Goal: Contribute content: Add original content to the website for others to see

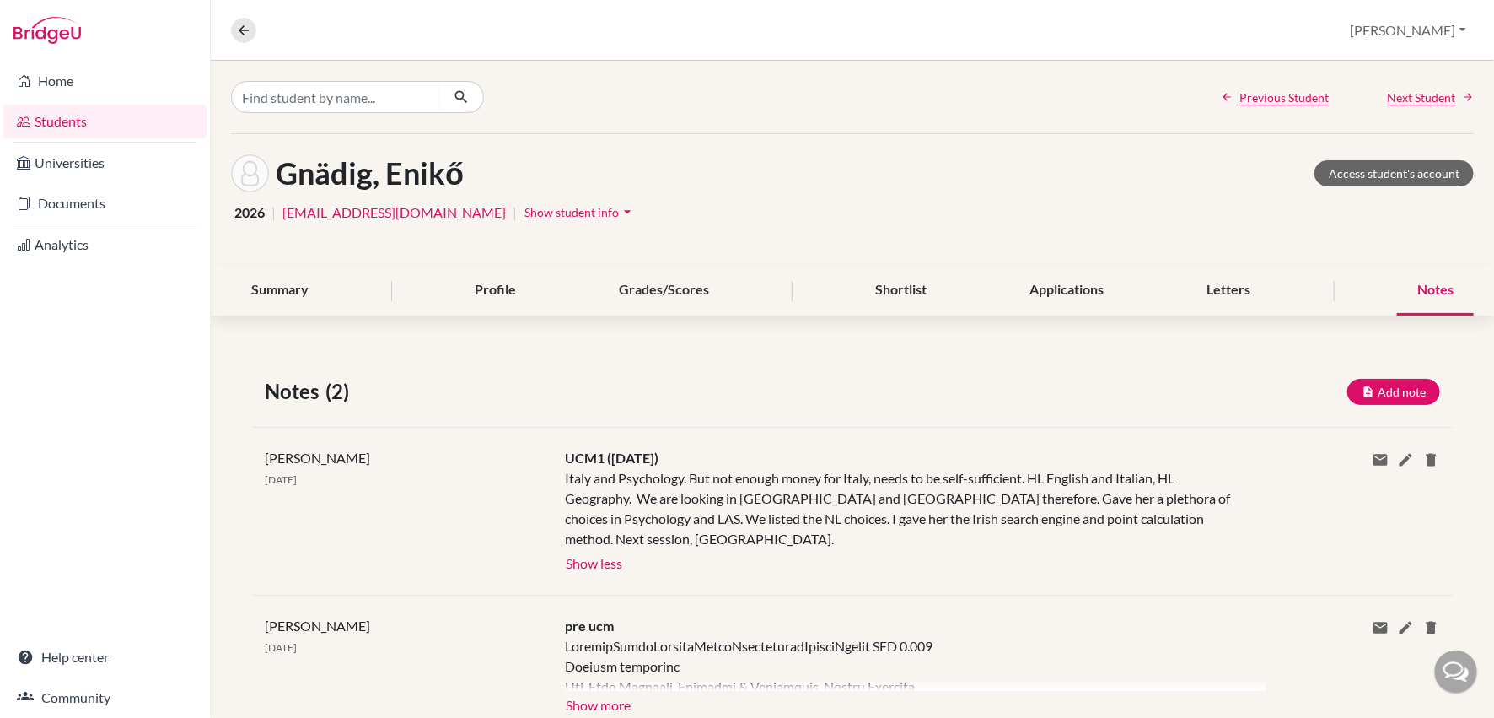
scroll to position [35, 0]
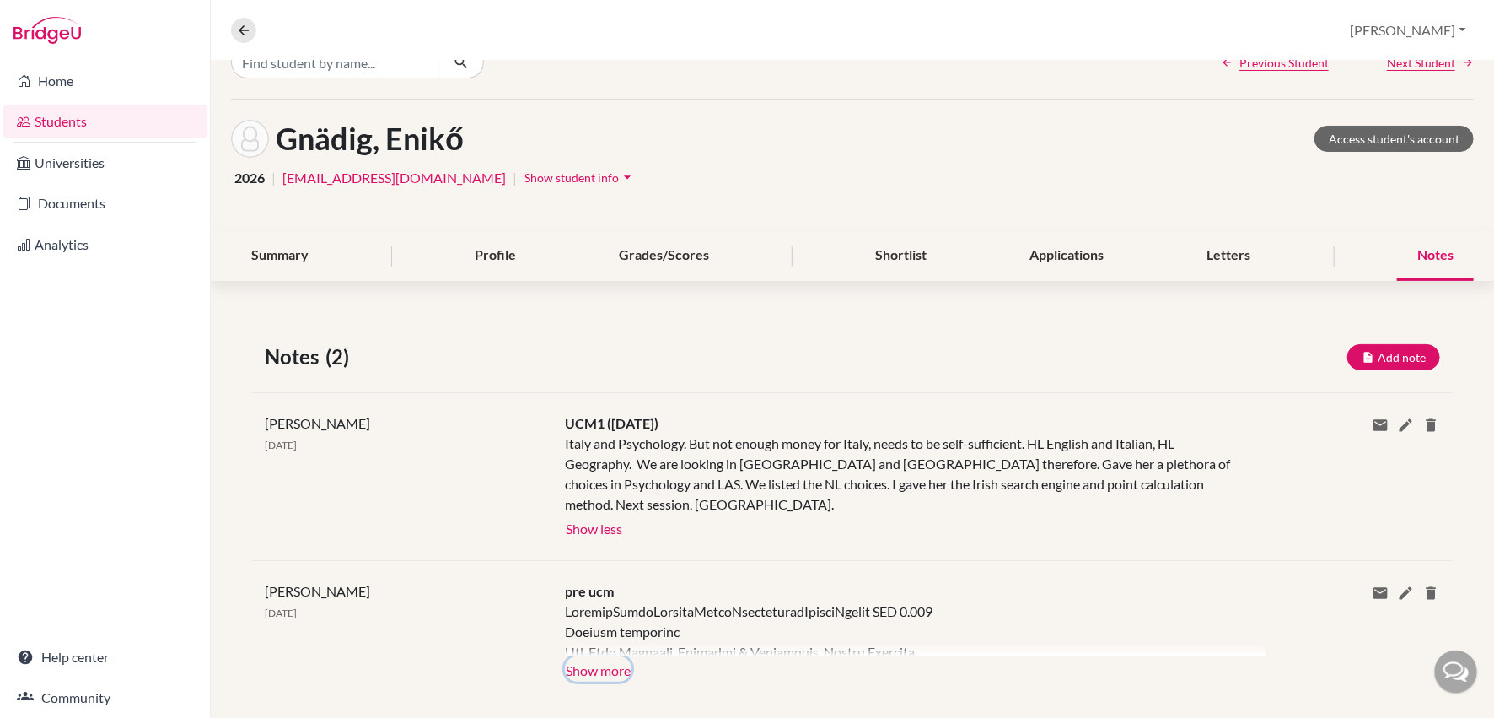
click at [611, 656] on button "Show more" at bounding box center [598, 668] width 67 height 25
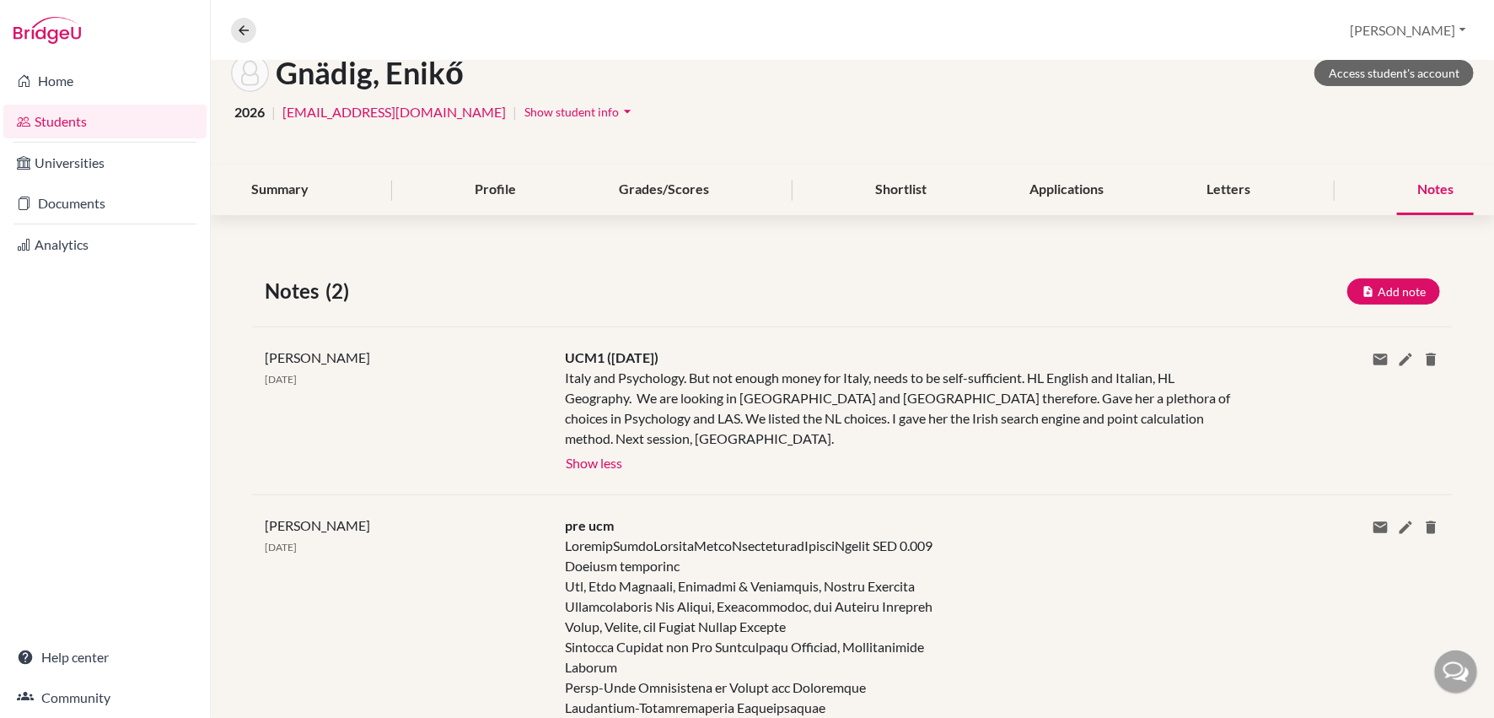
scroll to position [98, 0]
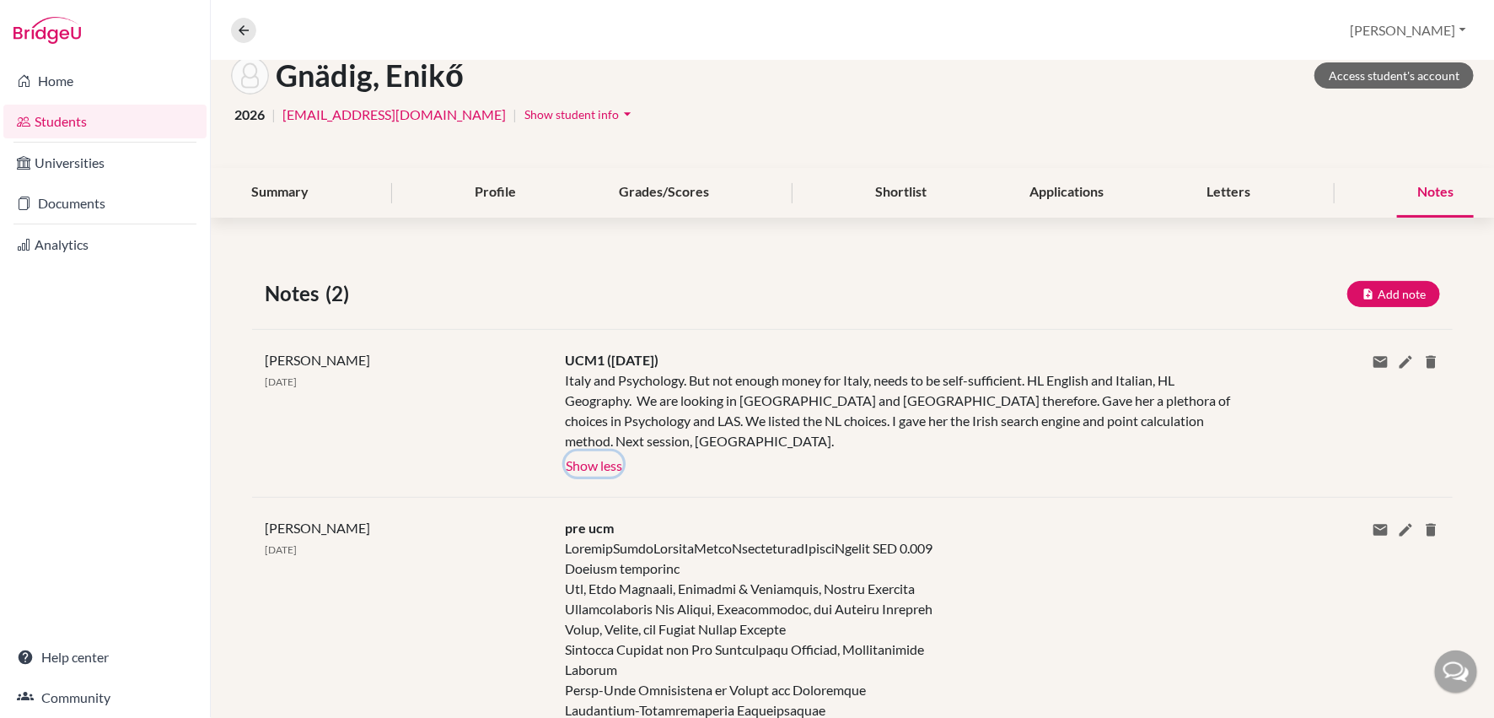
click at [622, 451] on button "Show less" at bounding box center [594, 463] width 58 height 25
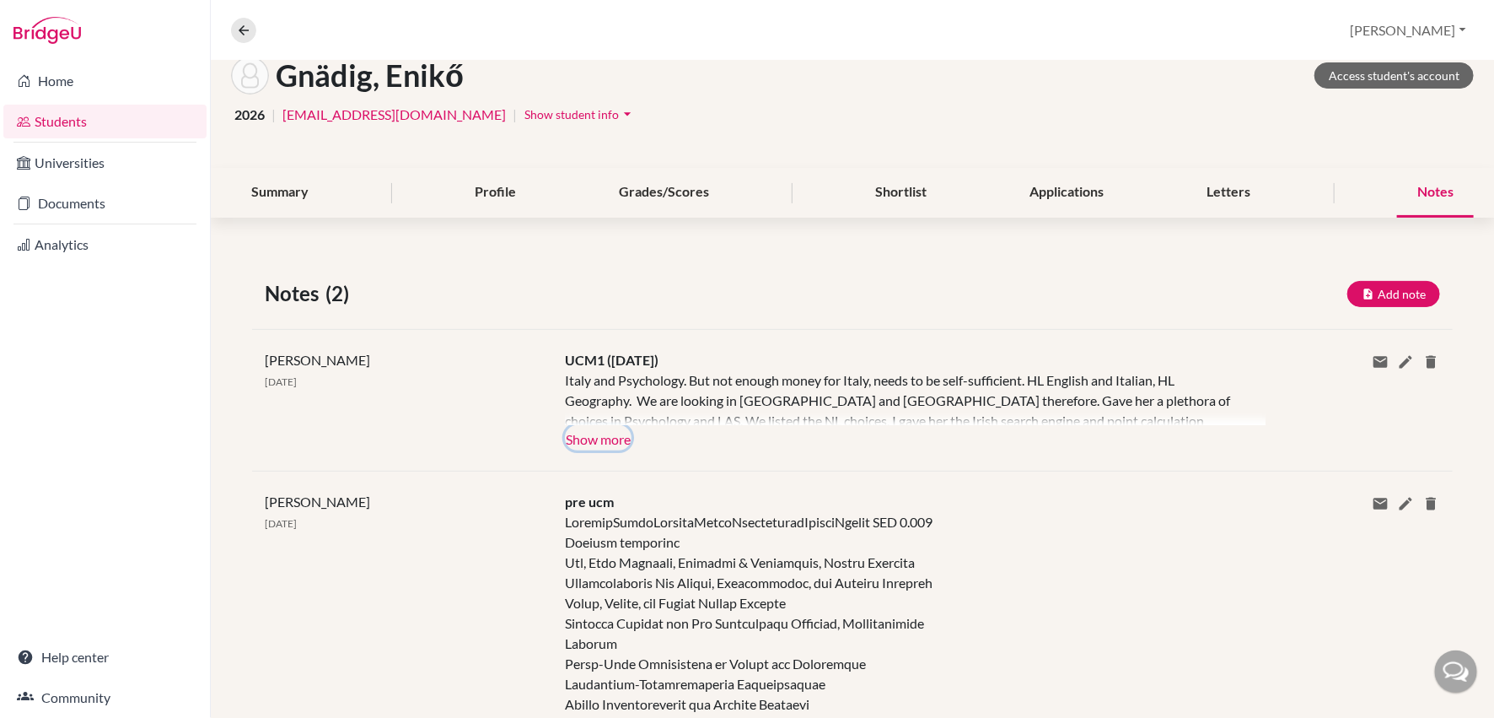
click at [622, 439] on button "Show more" at bounding box center [598, 437] width 67 height 25
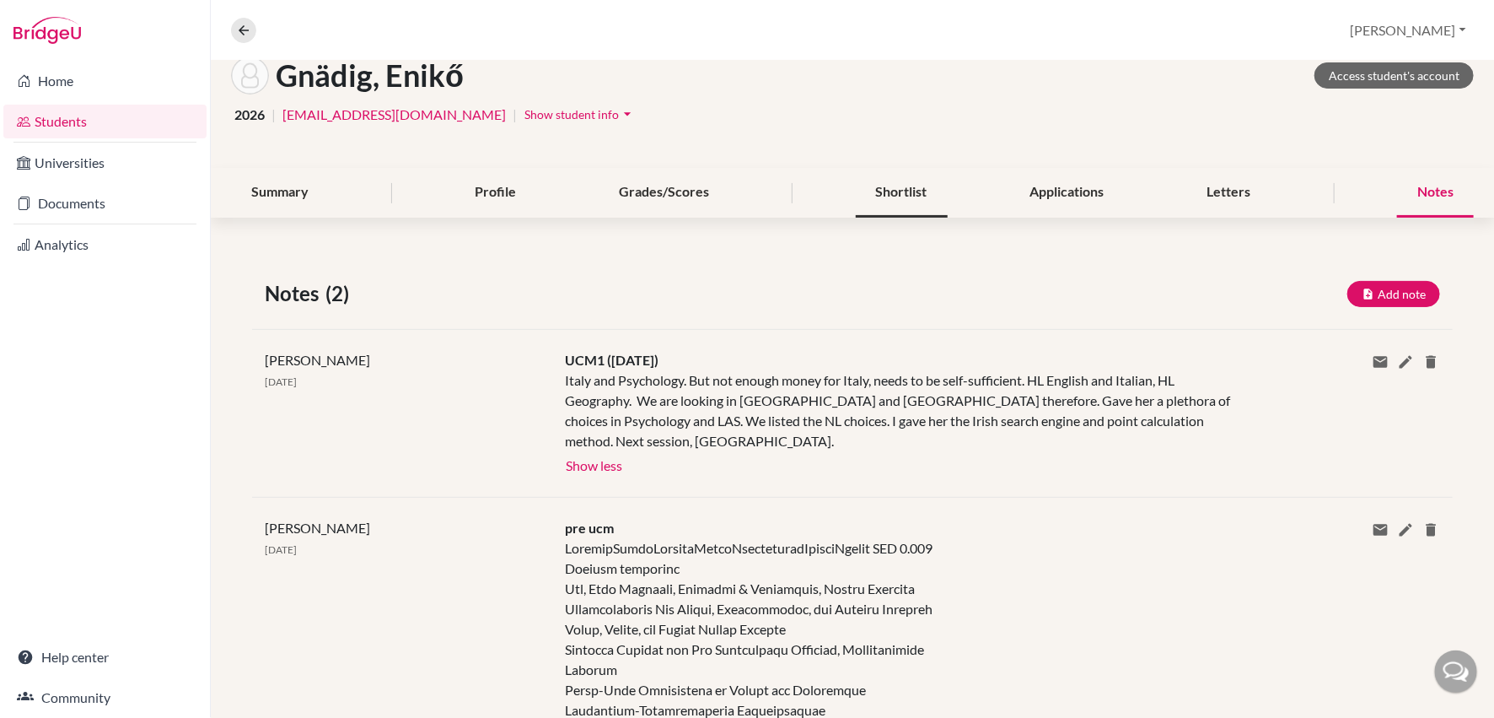
click at [889, 203] on div "Shortlist" at bounding box center [902, 193] width 92 height 50
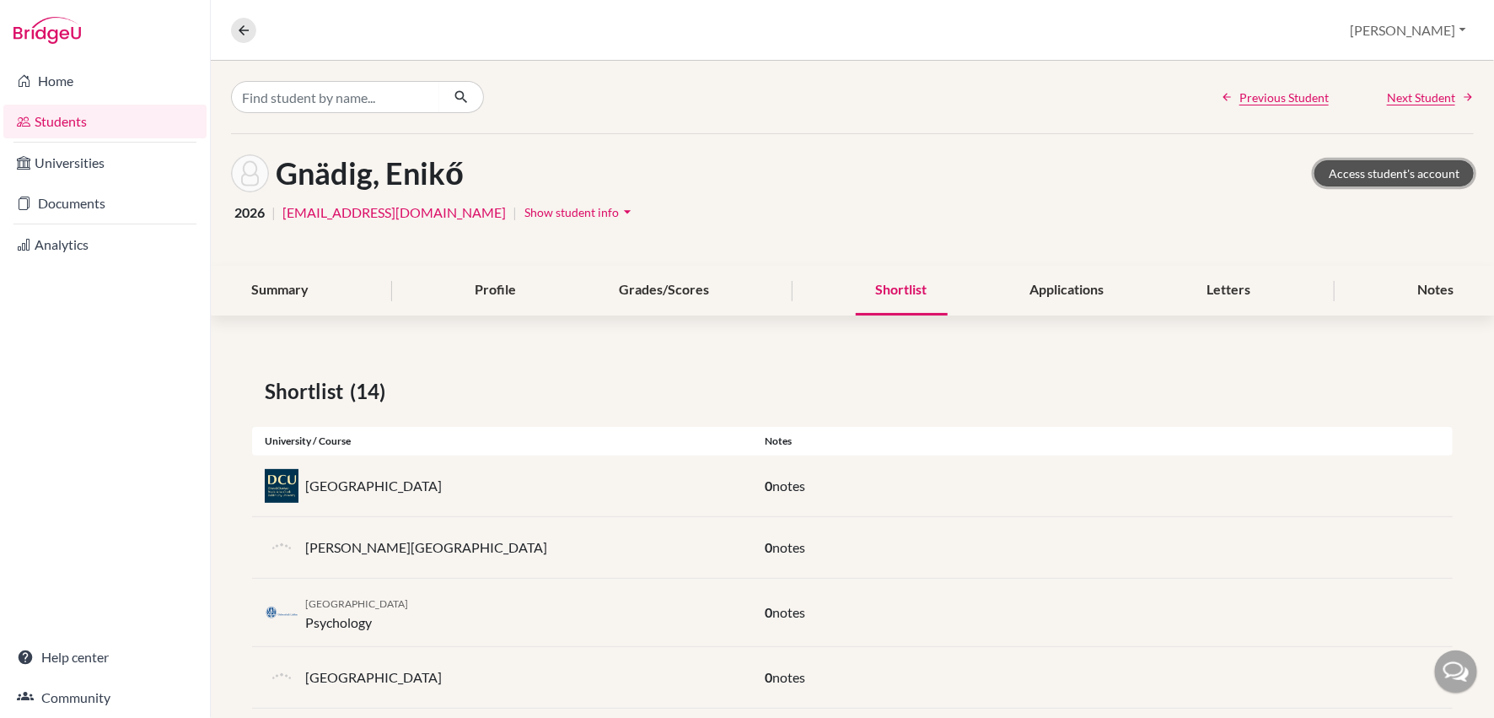
click at [1362, 174] on link "Access student's account" at bounding box center [1394, 173] width 159 height 26
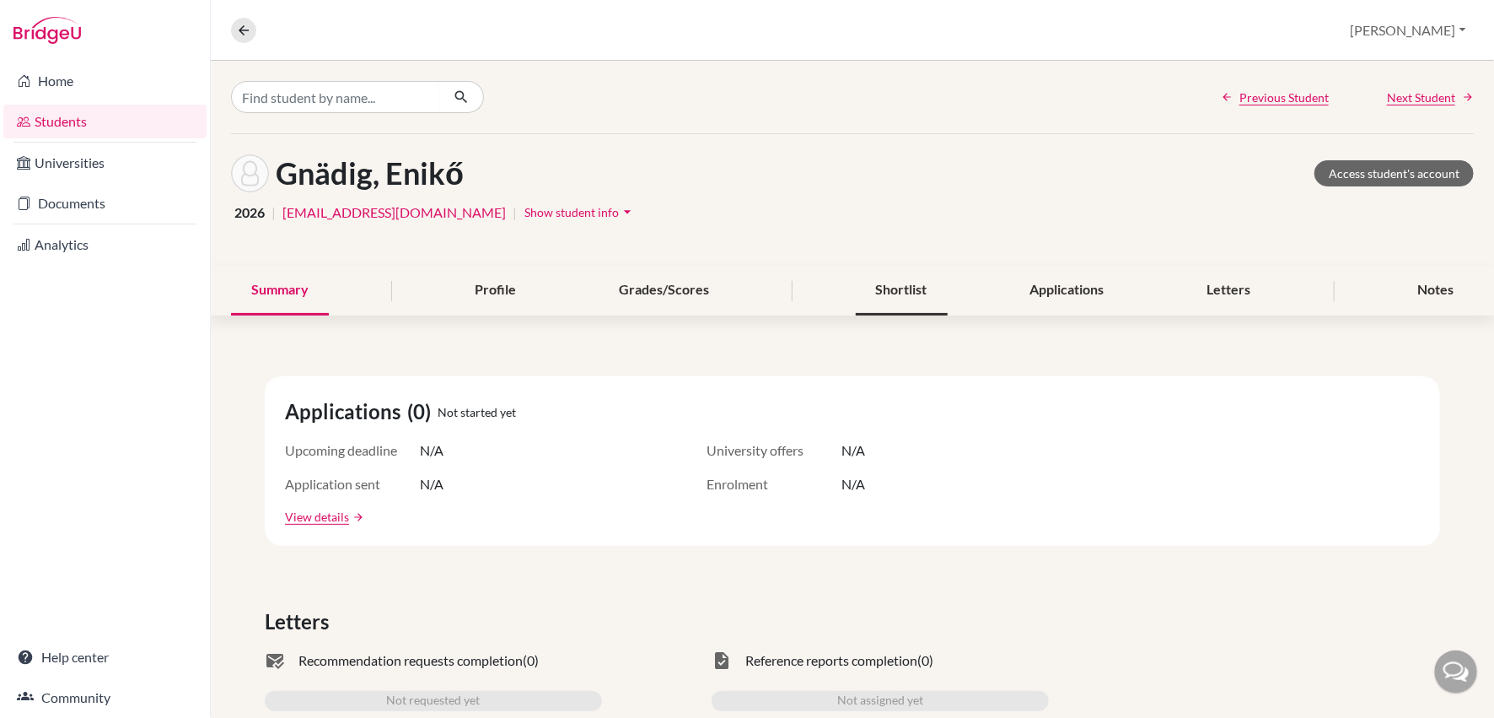
click at [888, 290] on div "Shortlist" at bounding box center [902, 291] width 92 height 50
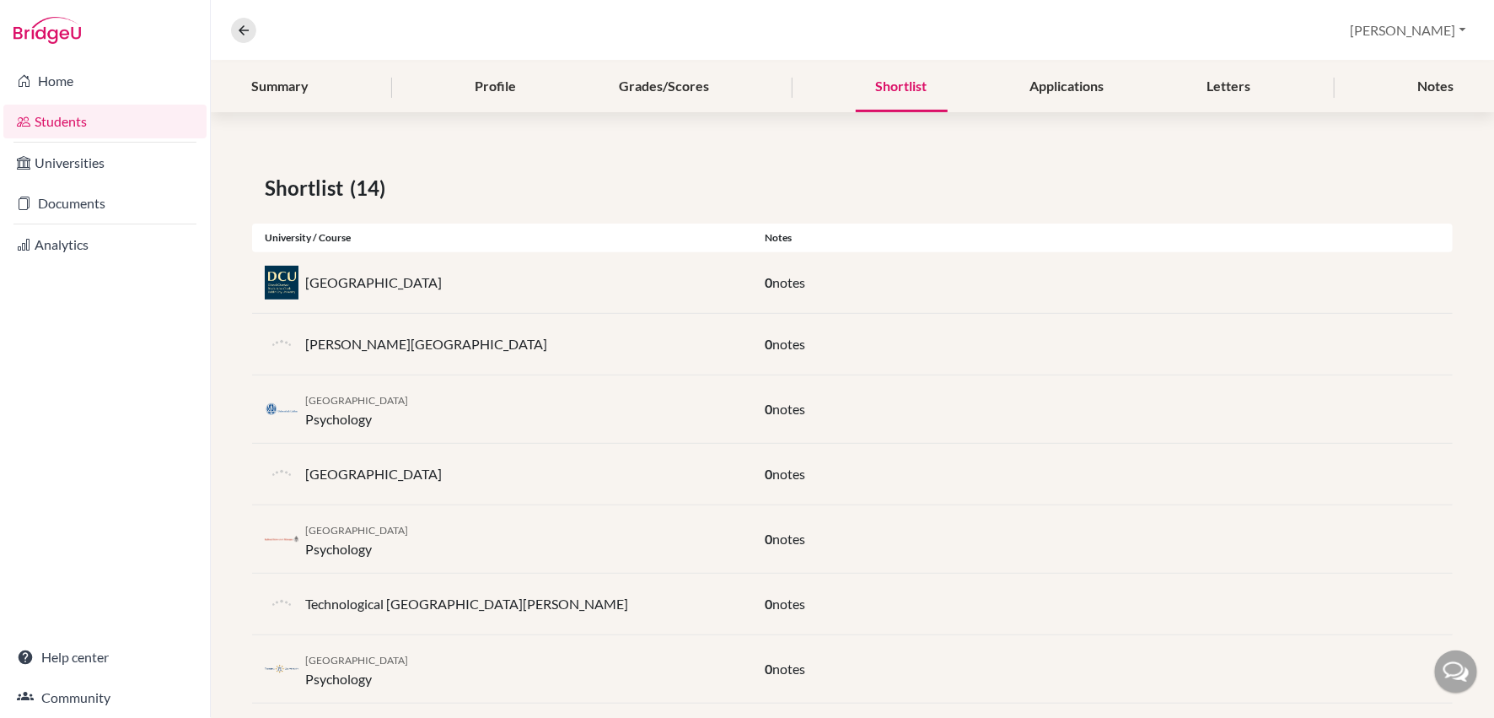
scroll to position [205, 0]
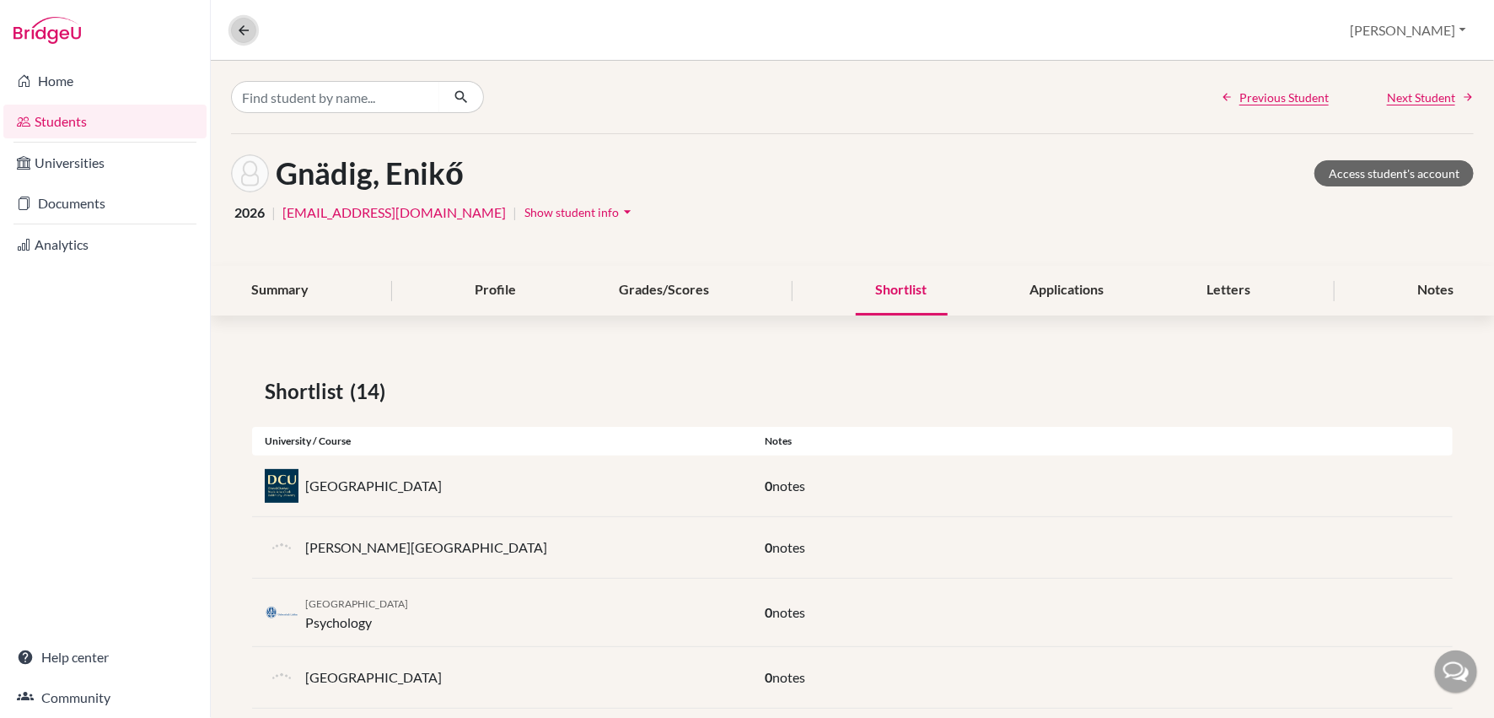
click at [249, 32] on icon at bounding box center [243, 30] width 15 height 15
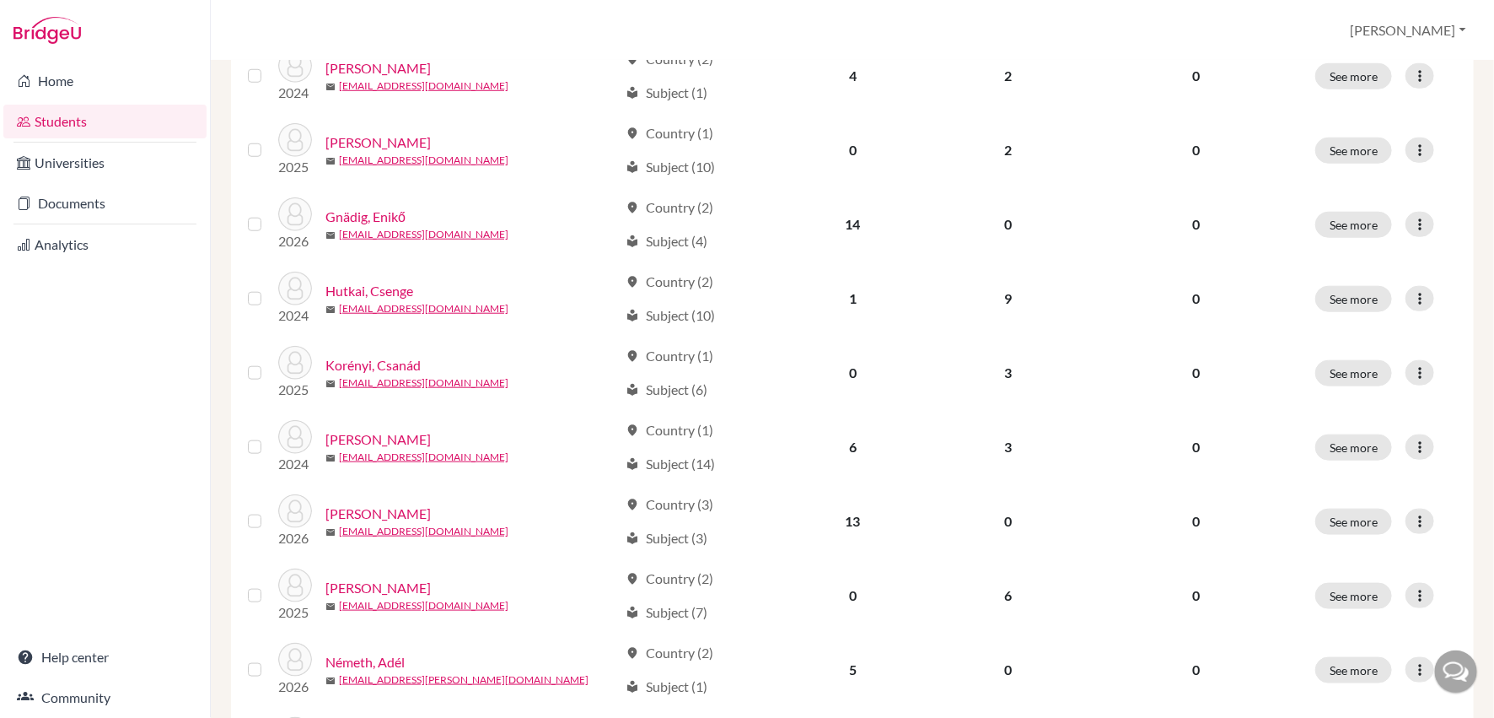
scroll to position [679, 0]
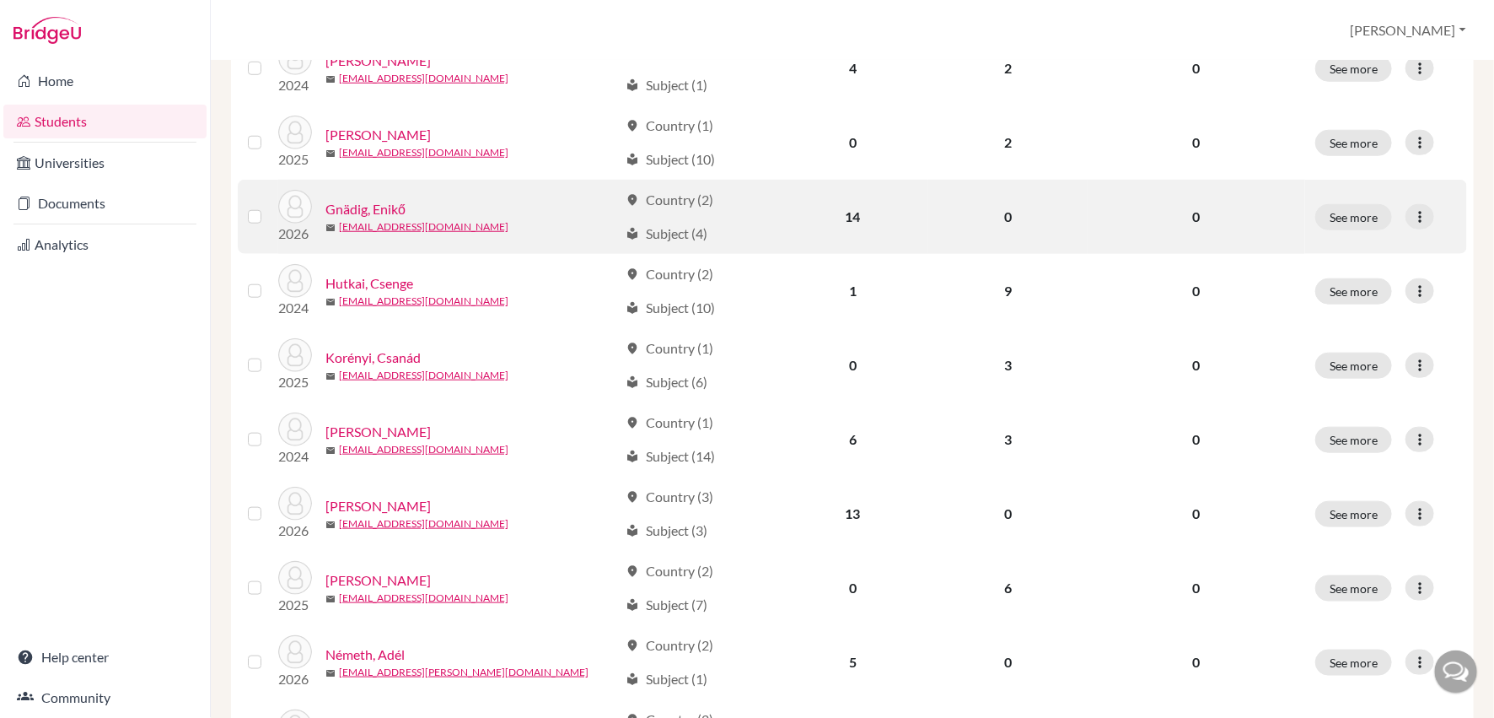
click at [383, 205] on link "Gnädig, Enikő" at bounding box center [366, 209] width 80 height 20
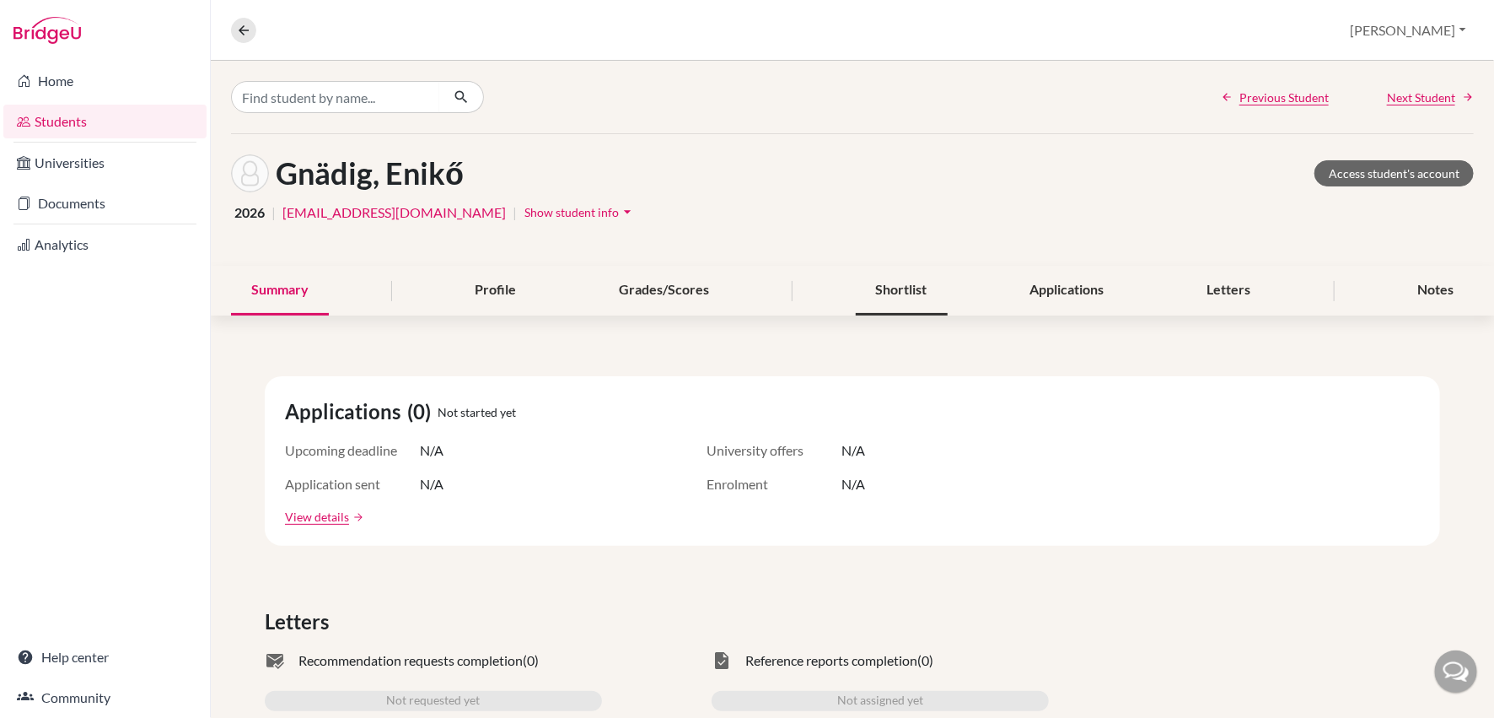
click at [893, 281] on div "Shortlist" at bounding box center [902, 291] width 92 height 50
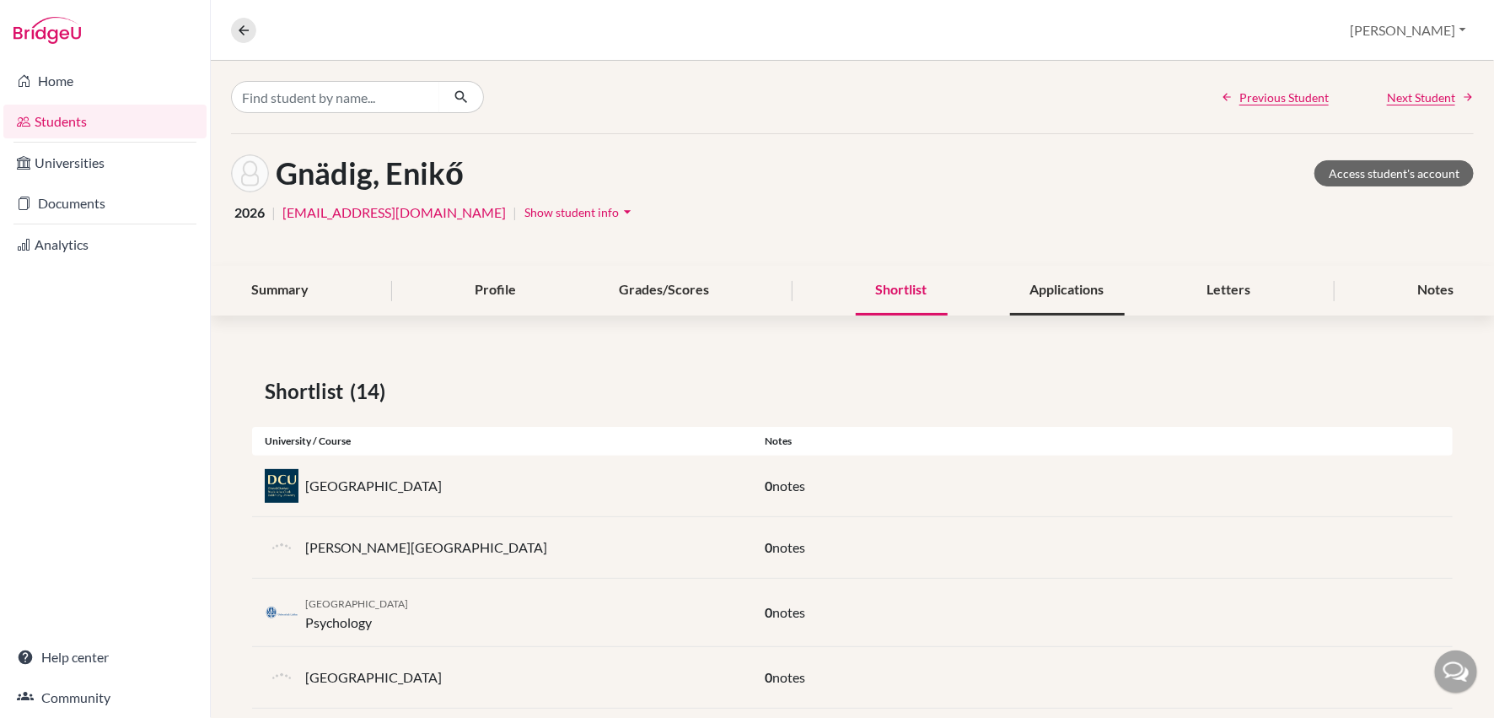
click at [1060, 303] on div "Applications" at bounding box center [1067, 291] width 115 height 50
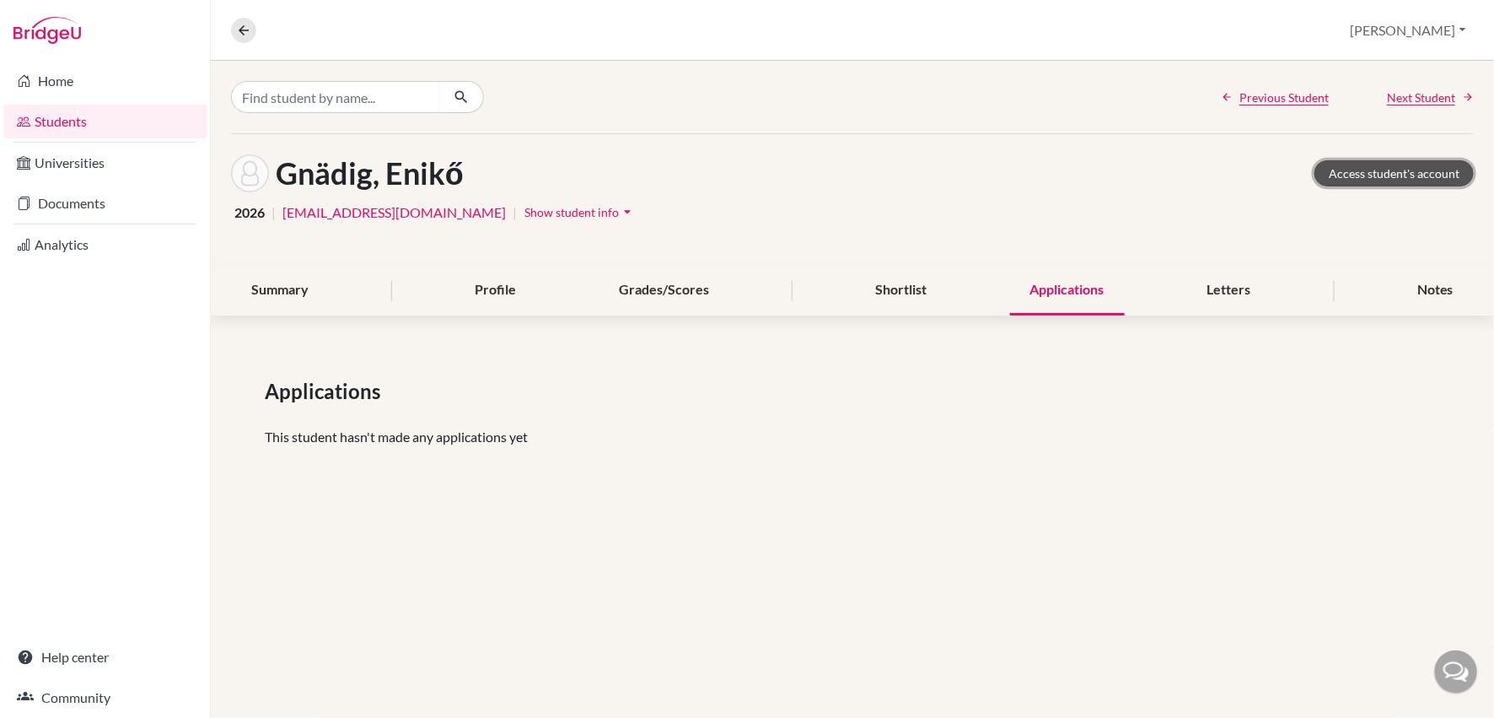
click at [1379, 163] on link "Access student's account" at bounding box center [1394, 173] width 159 height 26
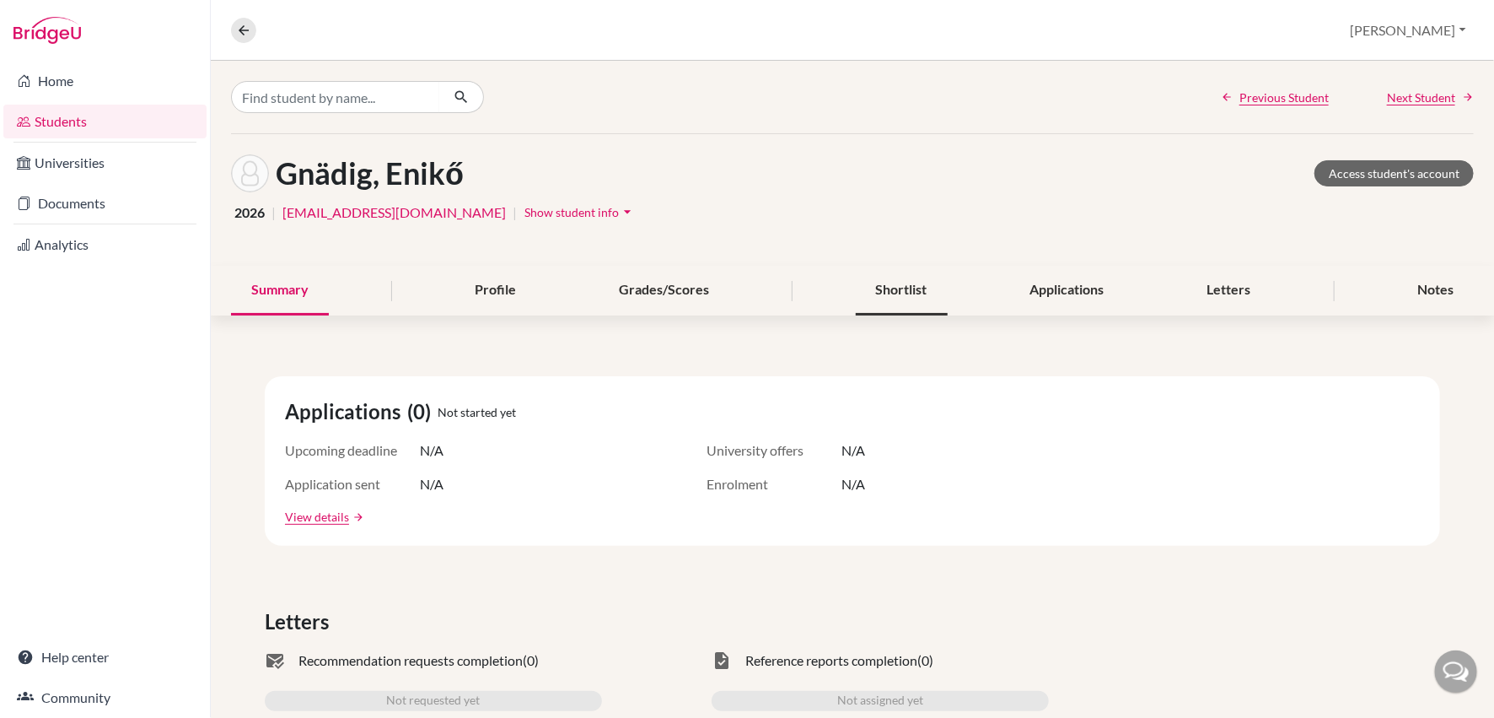
click at [887, 278] on div "Shortlist" at bounding box center [902, 291] width 92 height 50
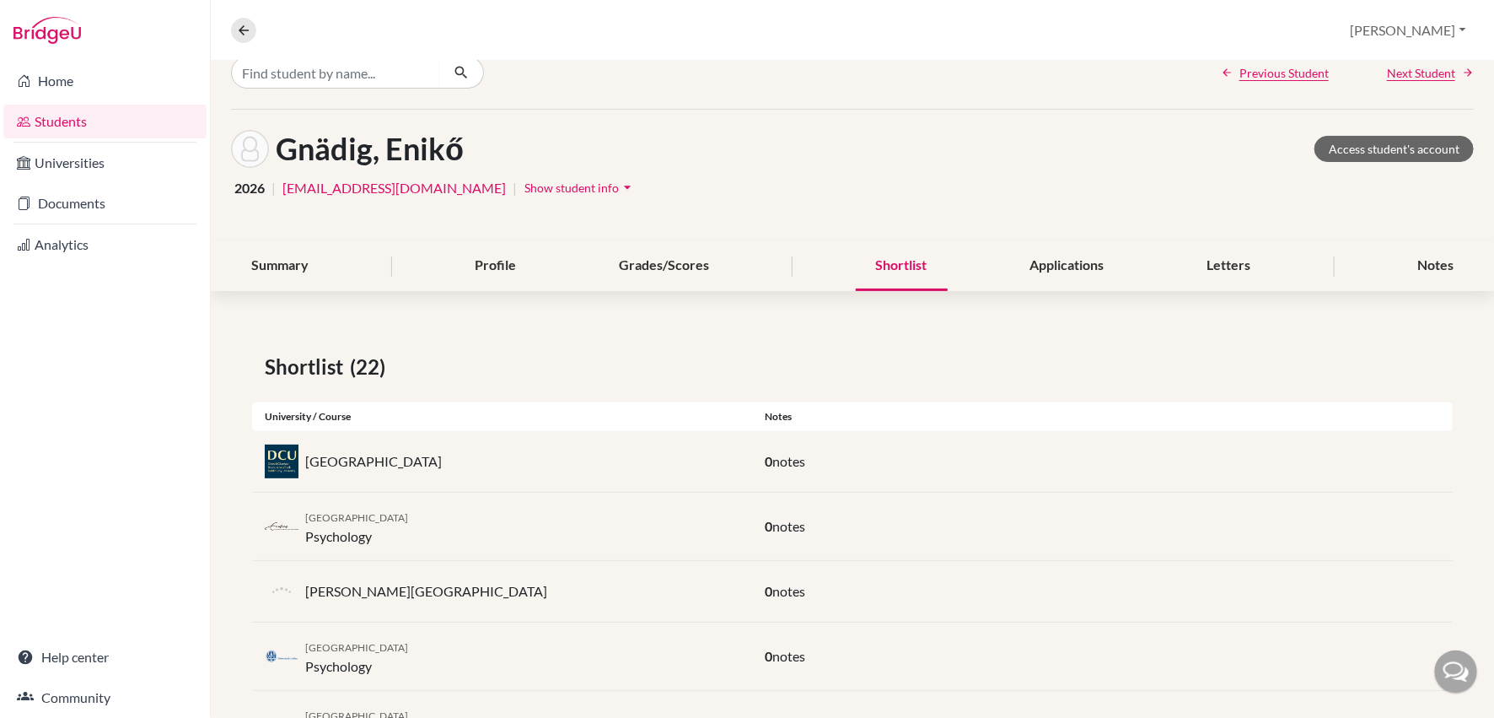
scroll to position [9, 0]
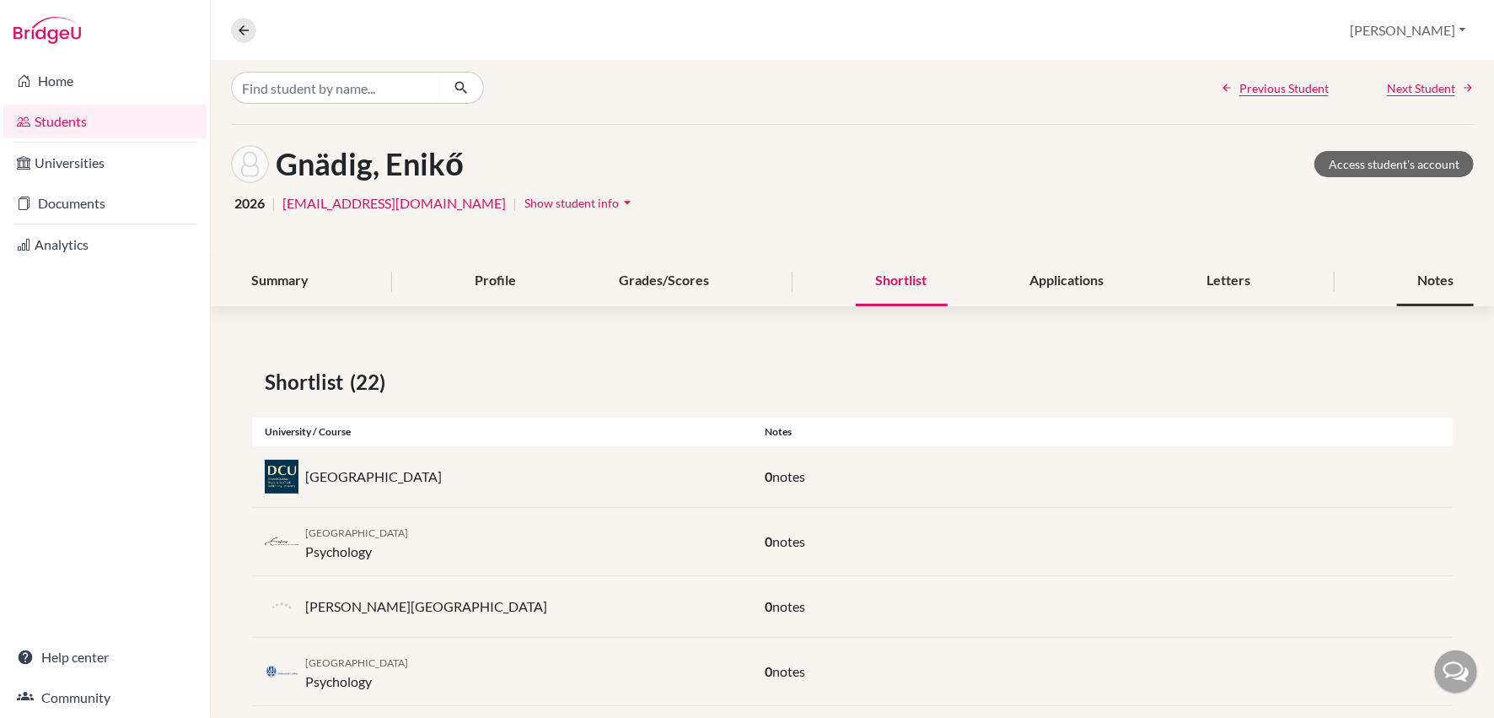
click at [1432, 277] on div "Notes" at bounding box center [1435, 281] width 77 height 50
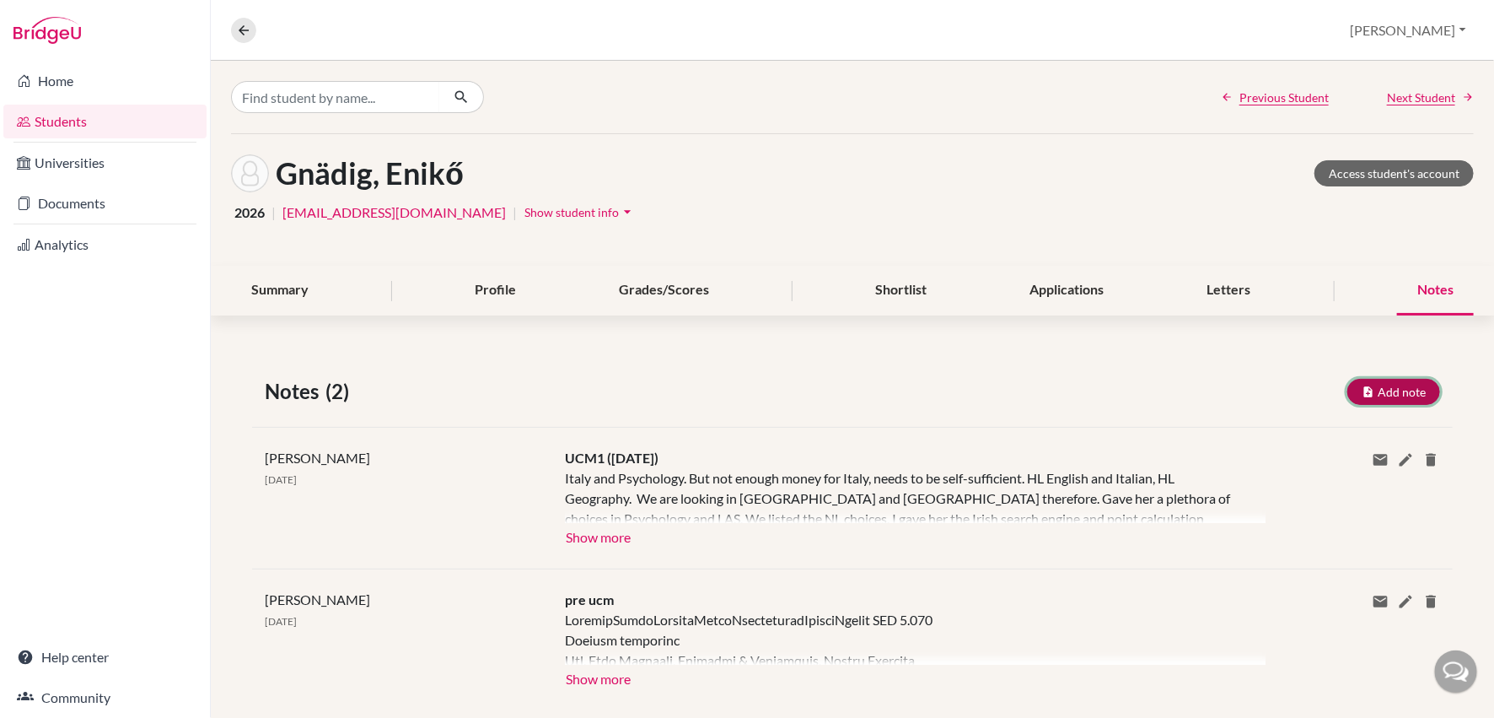
click at [1381, 391] on button "Add note" at bounding box center [1394, 392] width 93 height 26
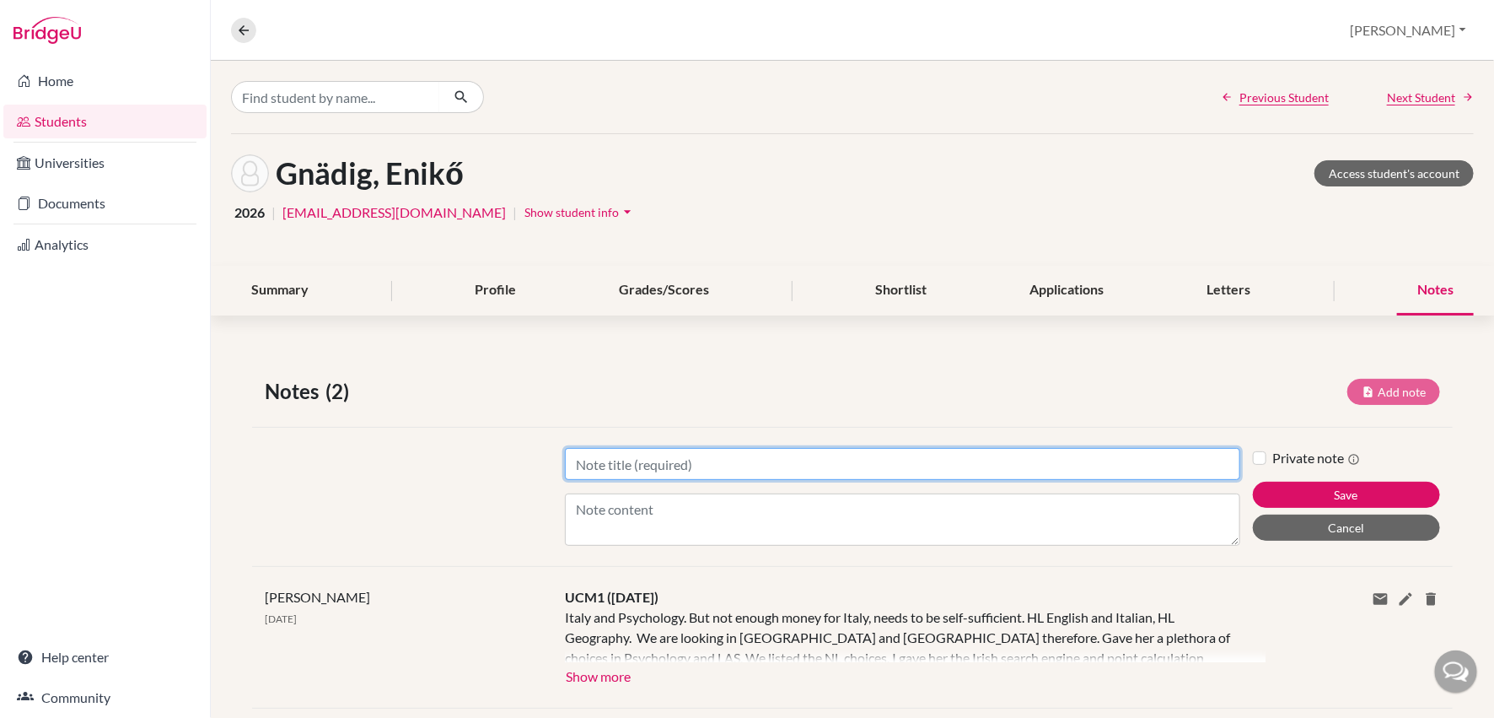
click at [617, 460] on input "Title" at bounding box center [903, 464] width 676 height 32
type input "UCM2 (with Sarah)"
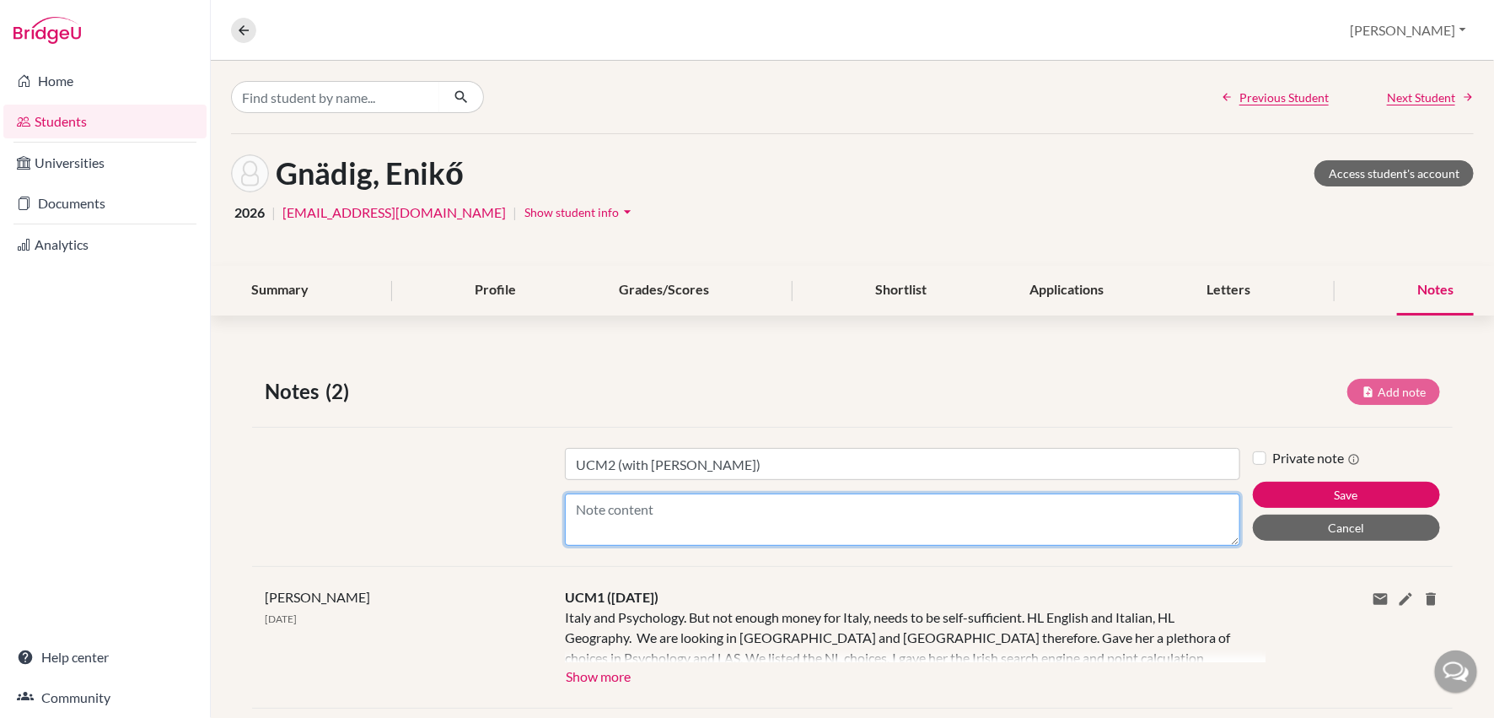
click at [574, 510] on textarea "Content" at bounding box center [903, 519] width 676 height 52
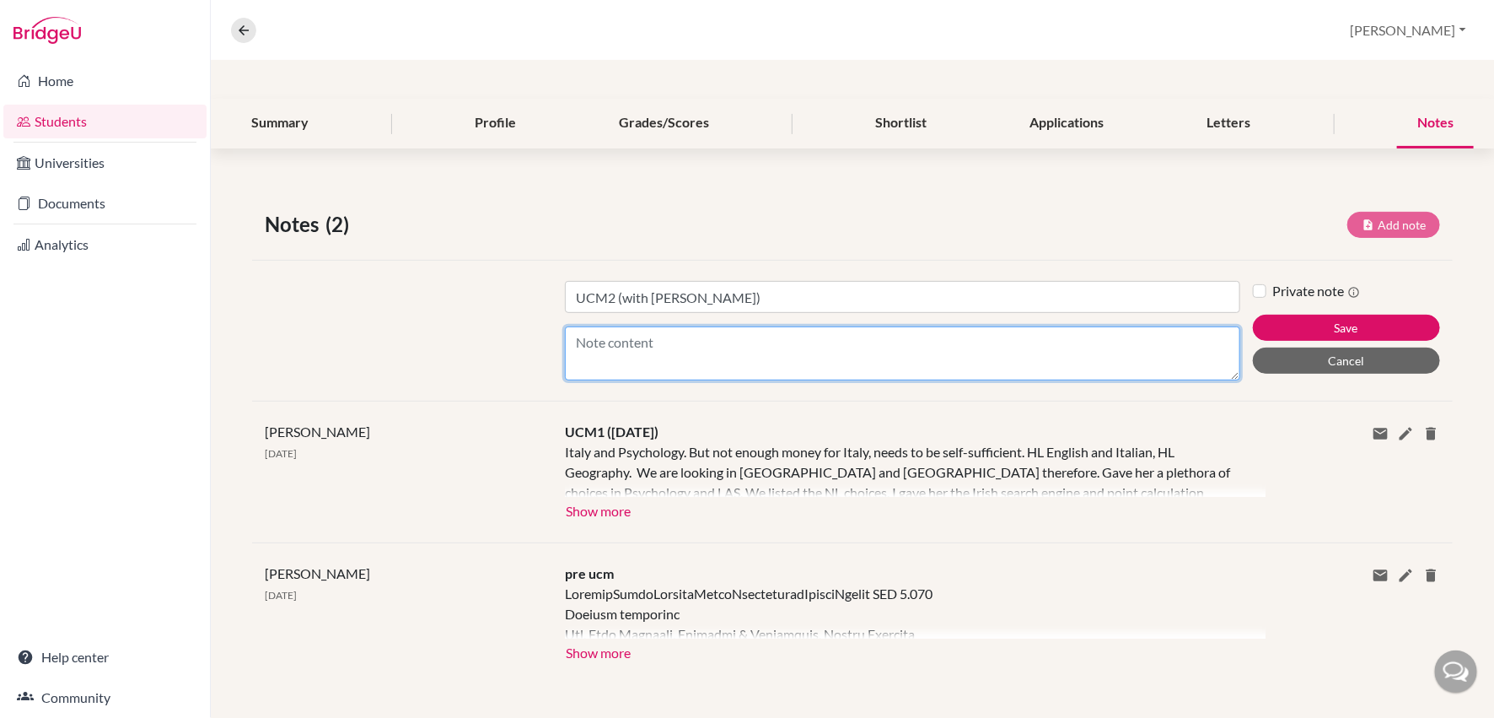
scroll to position [167, 0]
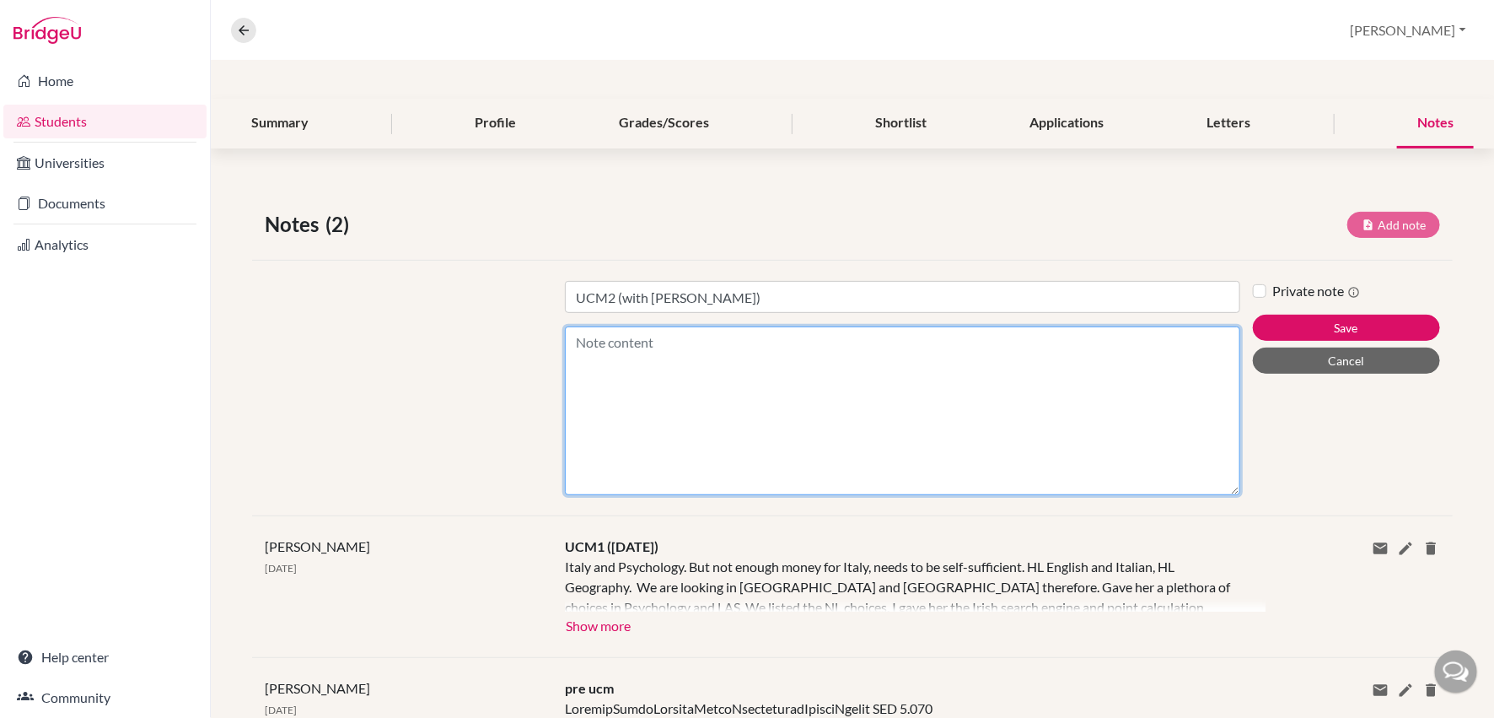
drag, startPoint x: 1237, startPoint y: 372, endPoint x: 1230, endPoint y: 511, distance: 139.3
click at [1246, 513] on div "Notes (2) Add note Title UCM2 (with Sarah) Content Private note Save Cancel Jay…" at bounding box center [853, 504] width 1284 height 670
type textarea "D"
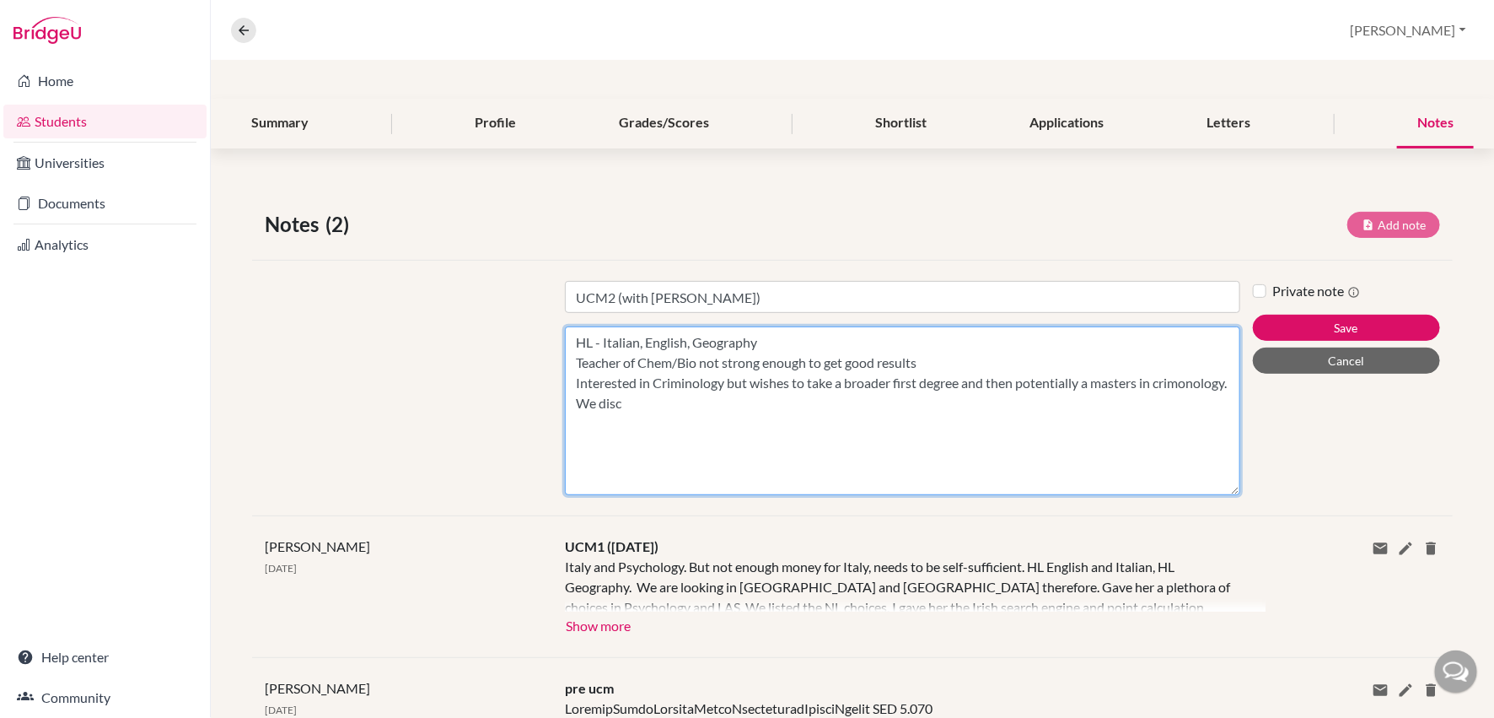
click at [607, 402] on textarea "HL - Italian, English, Geography Teacher of Chem/Bio not strong enough to get g…" at bounding box center [903, 410] width 676 height 169
click at [714, 404] on textarea "HL - Italian, English, Geography Teacher of Chem/Bio not strong enough to get g…" at bounding box center [903, 410] width 676 height 169
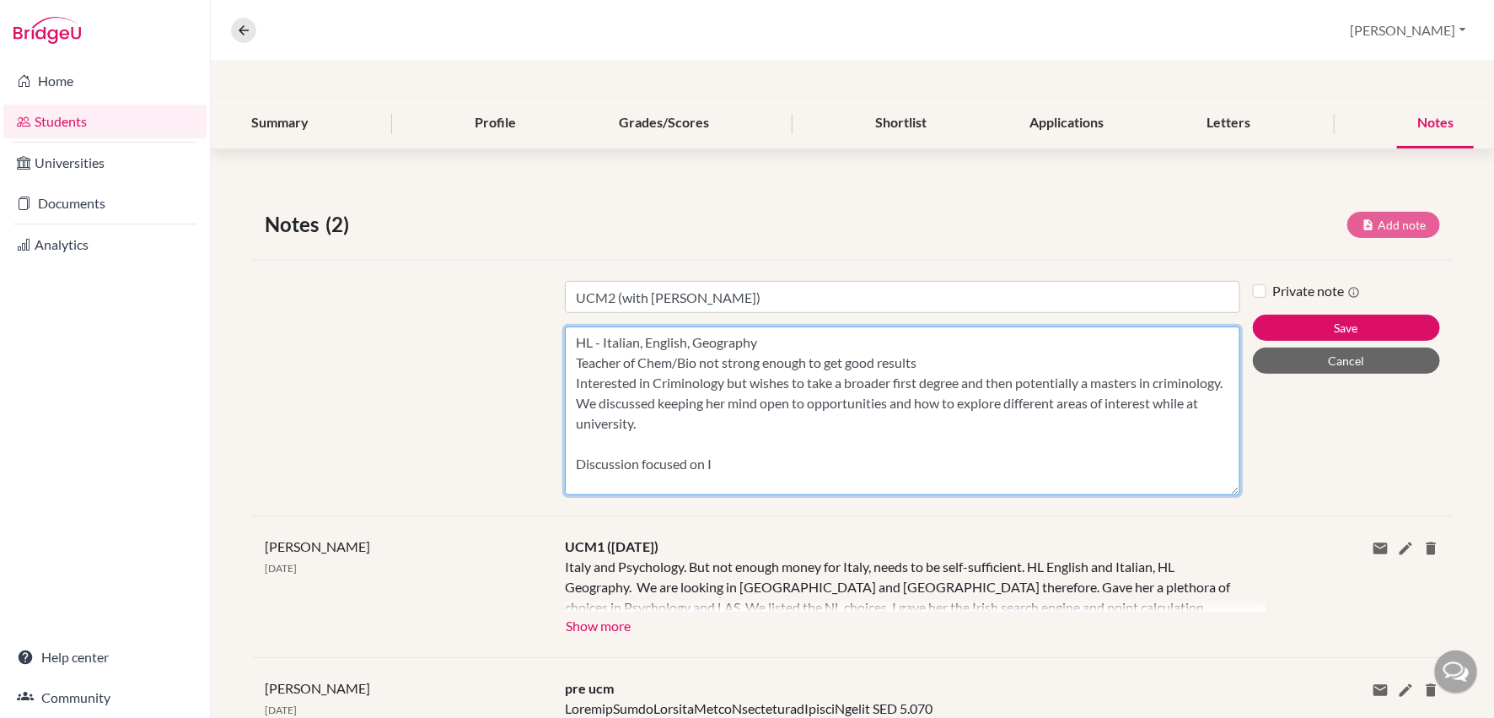
click at [576, 461] on textarea "HL - Italian, English, Geography Teacher of Chem/Bio not strong enough to get g…" at bounding box center [903, 410] width 676 height 169
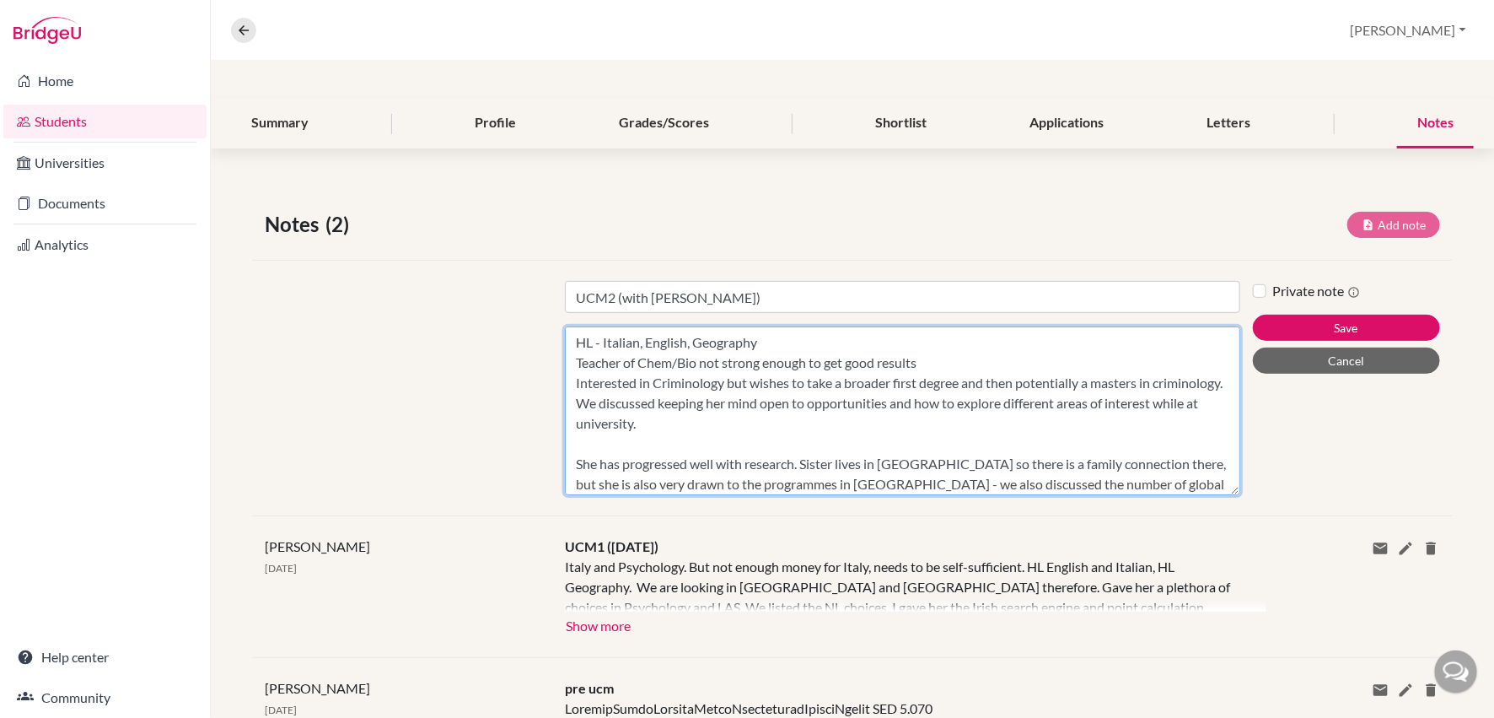
scroll to position [17, 0]
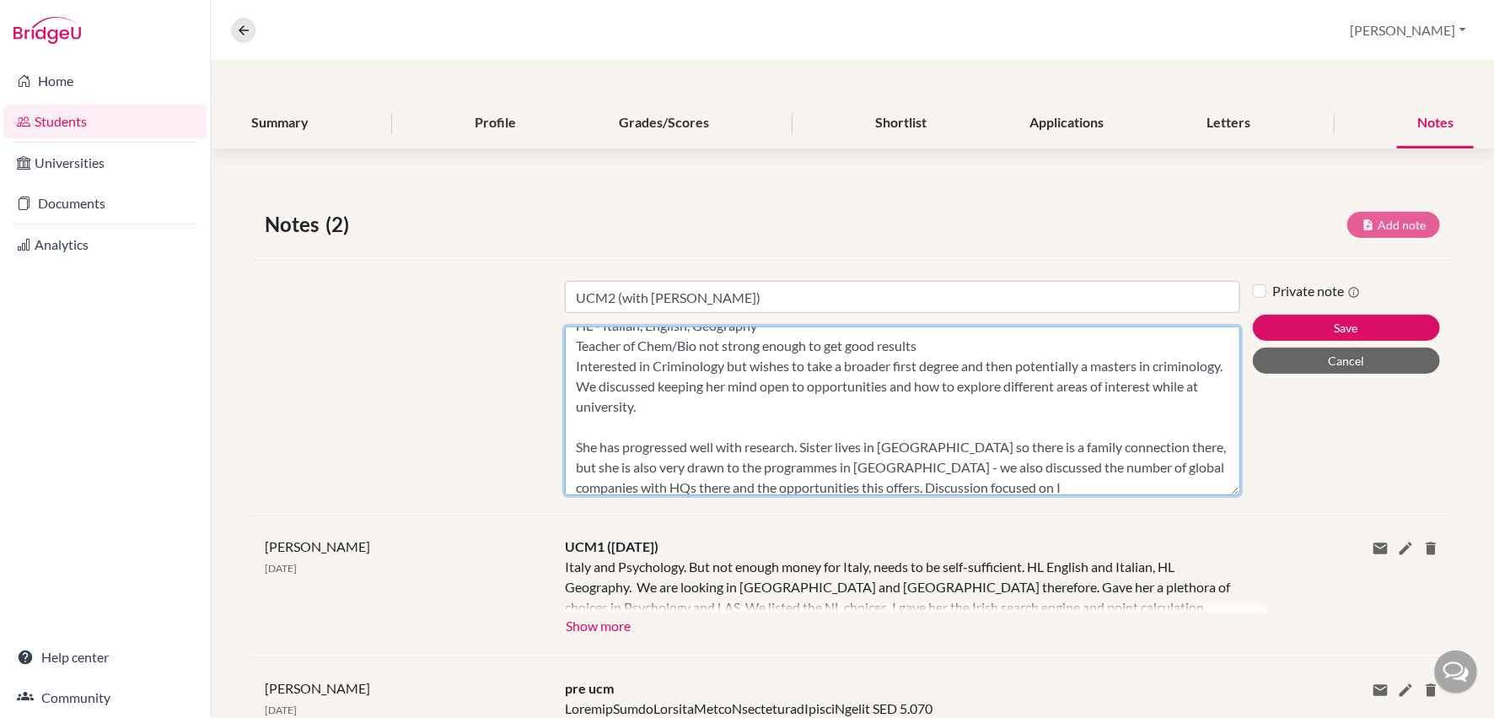
click at [773, 482] on textarea "HL - Italian, English, Geography Teacher of Chem/Bio not strong enough to get g…" at bounding box center [903, 410] width 676 height 169
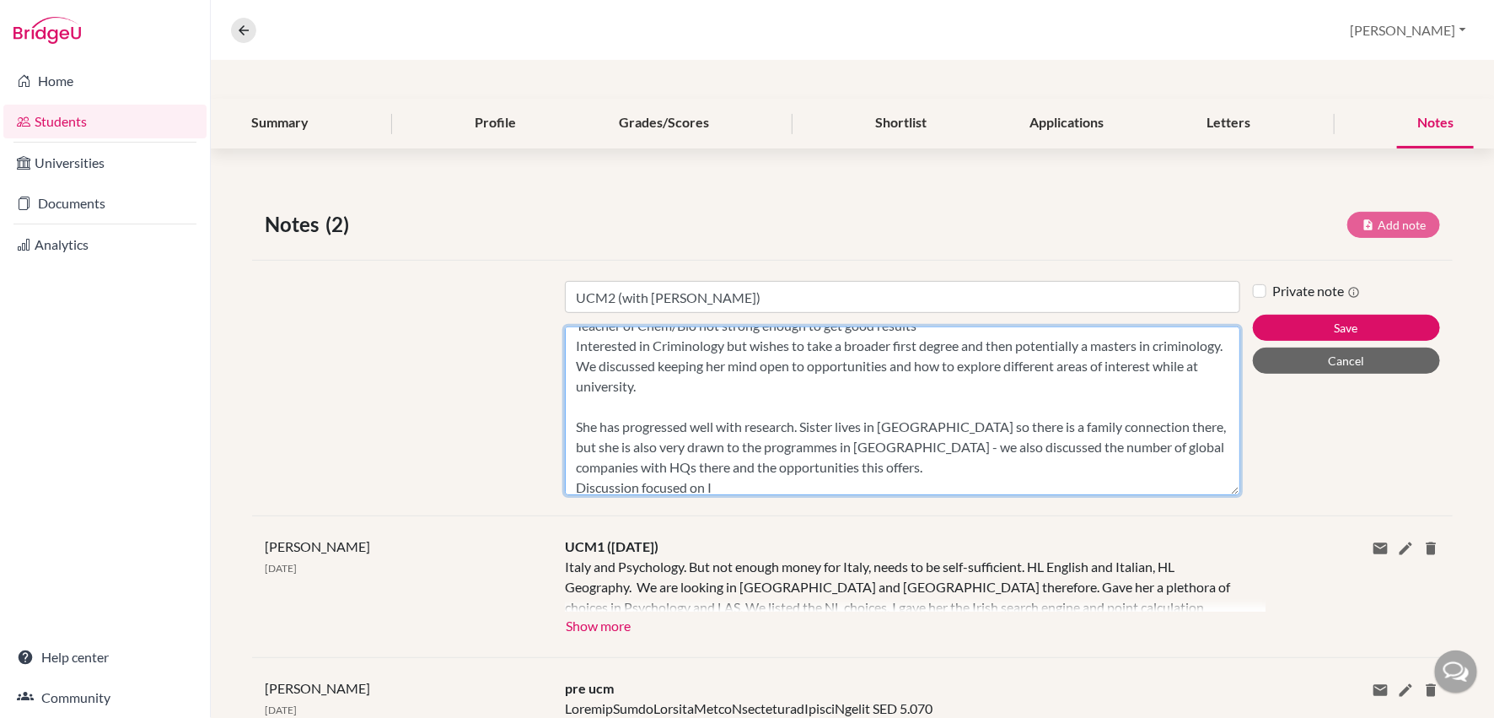
click at [720, 482] on textarea "HL - Italian, English, Geography Teacher of Chem/Bio not strong enough to get g…" at bounding box center [903, 410] width 676 height 169
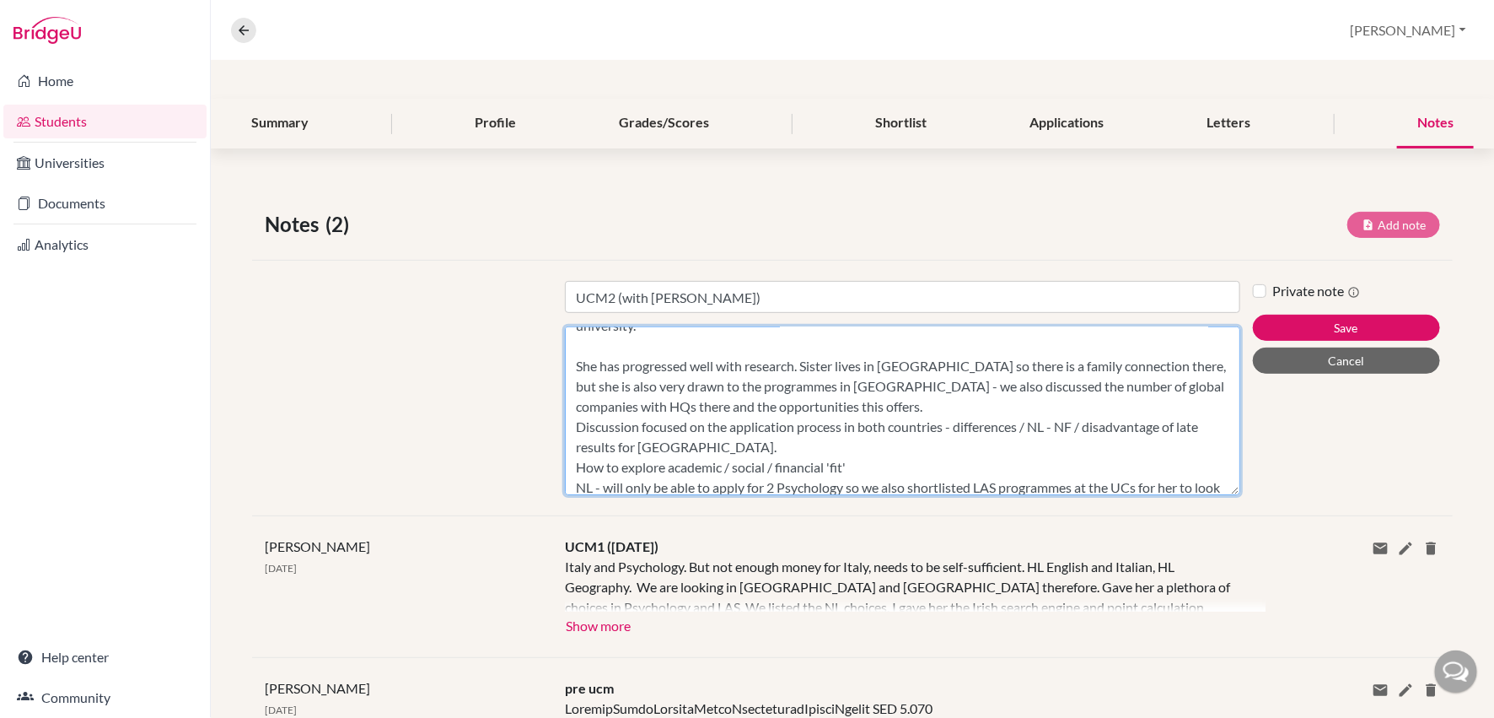
scroll to position [97, 0]
click at [868, 384] on textarea "HL - Italian, English, Geography Teacher of Chem/Bio not strong enough to get g…" at bounding box center [903, 410] width 676 height 169
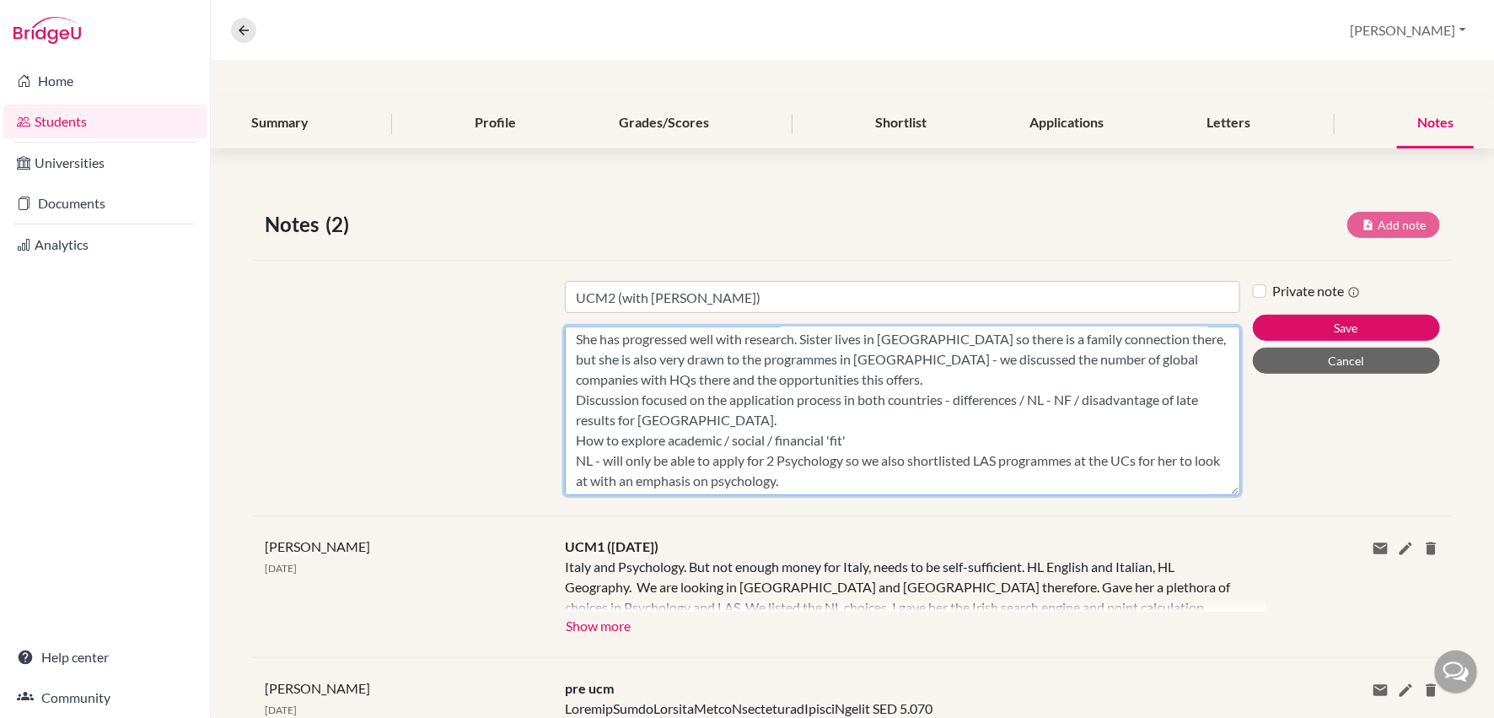
click at [867, 438] on textarea "HL - Italian, English, Geography Teacher of Chem/Bio not strong enough to get g…" at bounding box center [903, 410] width 676 height 169
click at [852, 436] on textarea "HL - Italian, English, Geography Teacher of Chem/Bio not strong enough to get g…" at bounding box center [903, 410] width 676 height 169
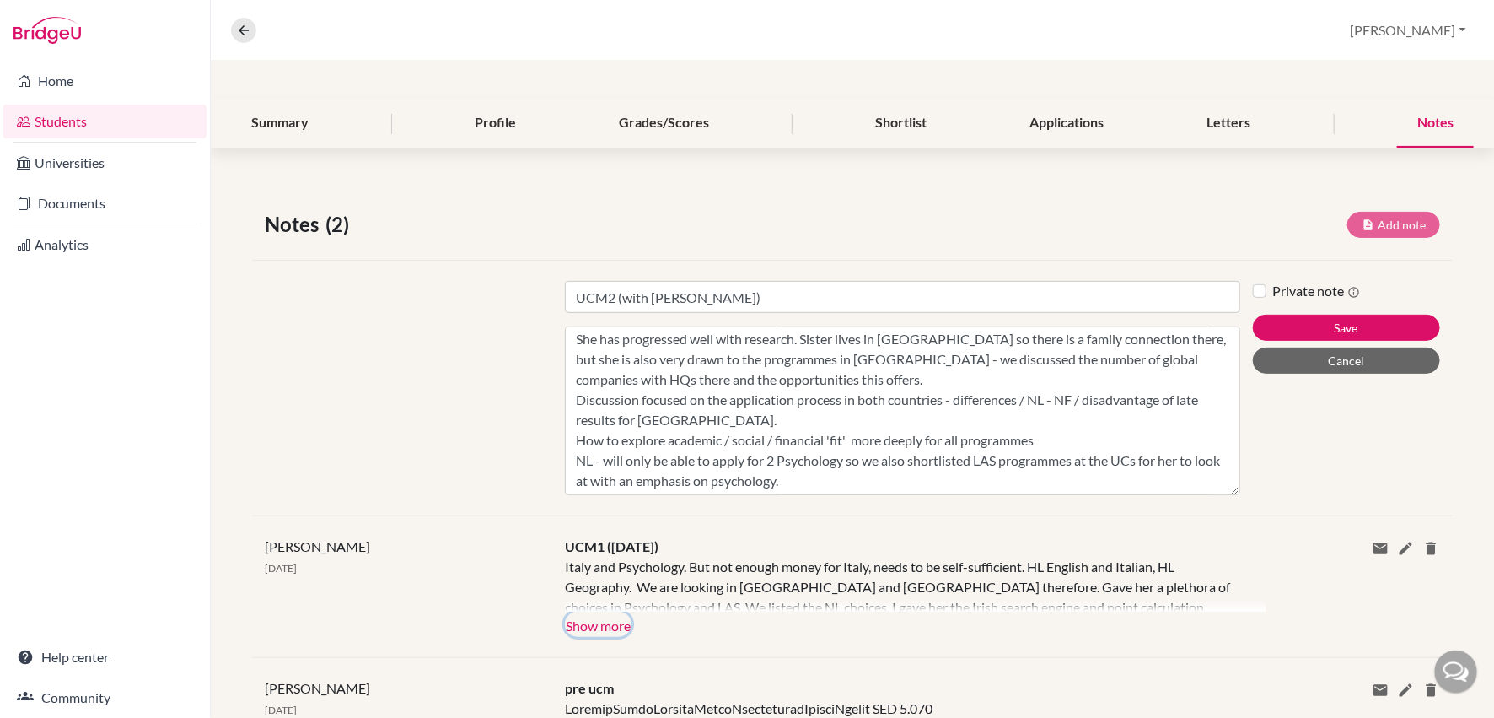
click at [622, 618] on button "Show more" at bounding box center [598, 623] width 67 height 25
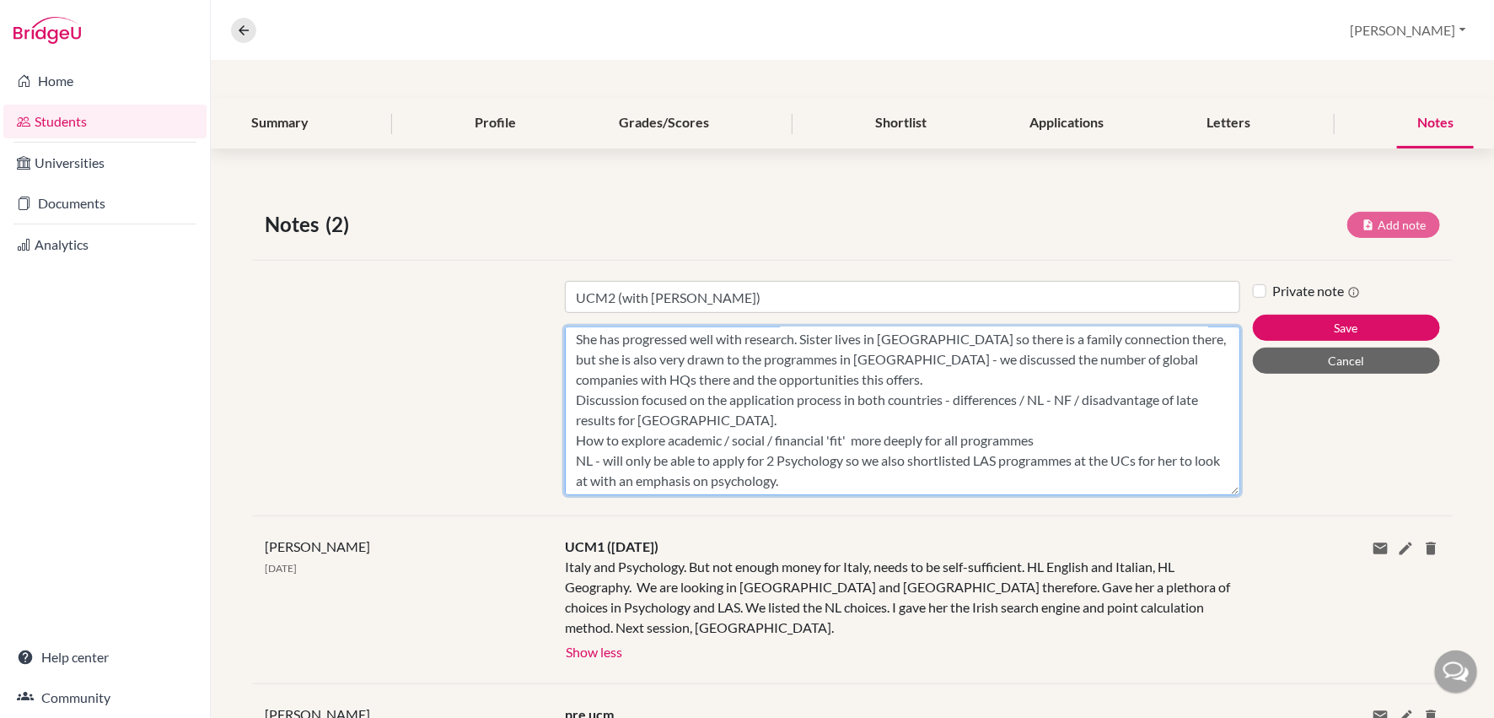
click at [804, 483] on textarea "HL - Italian, English, Geography Teacher of Chem/Bio not strong enough to get g…" at bounding box center [903, 410] width 676 height 169
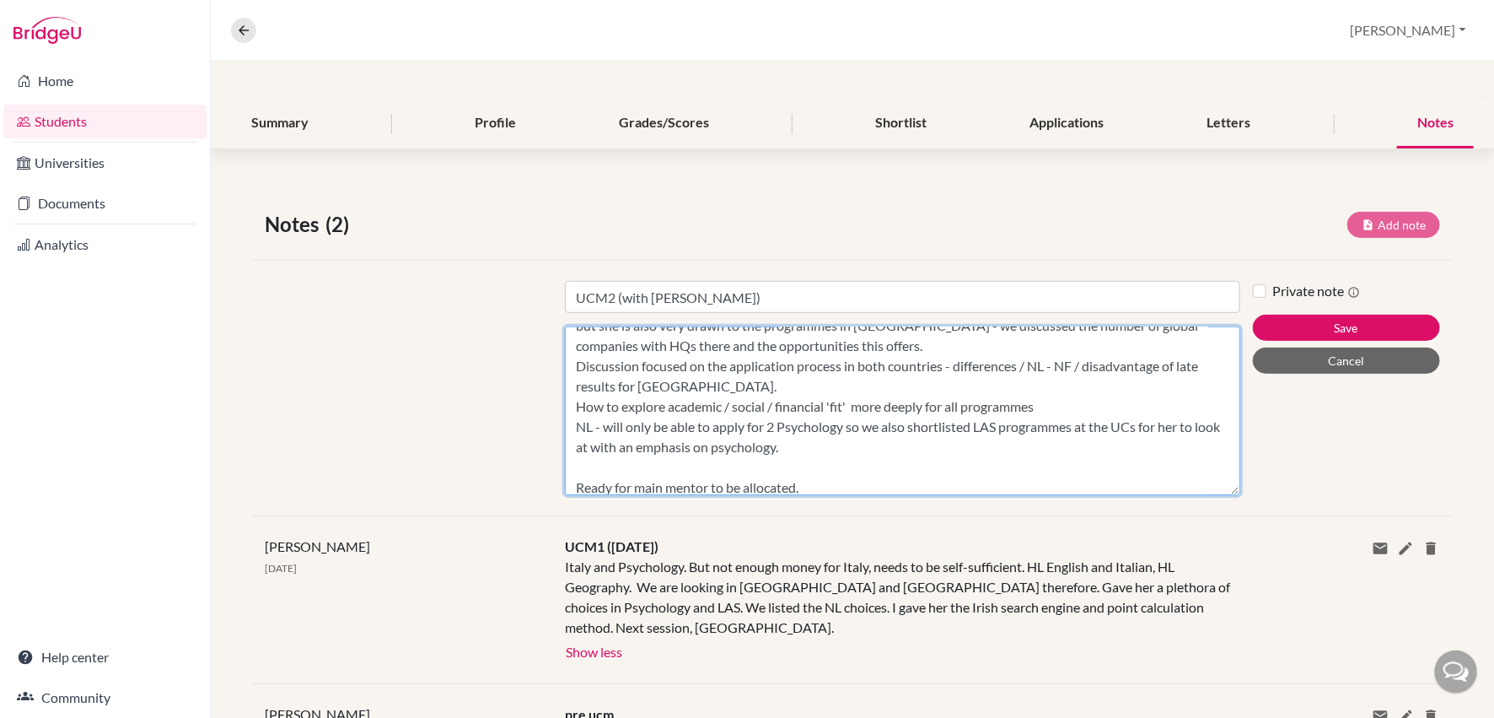
click at [690, 384] on textarea "HL - Italian, English, Geography Teacher of Chem/Bio not strong enough to get g…" at bounding box center [903, 410] width 676 height 169
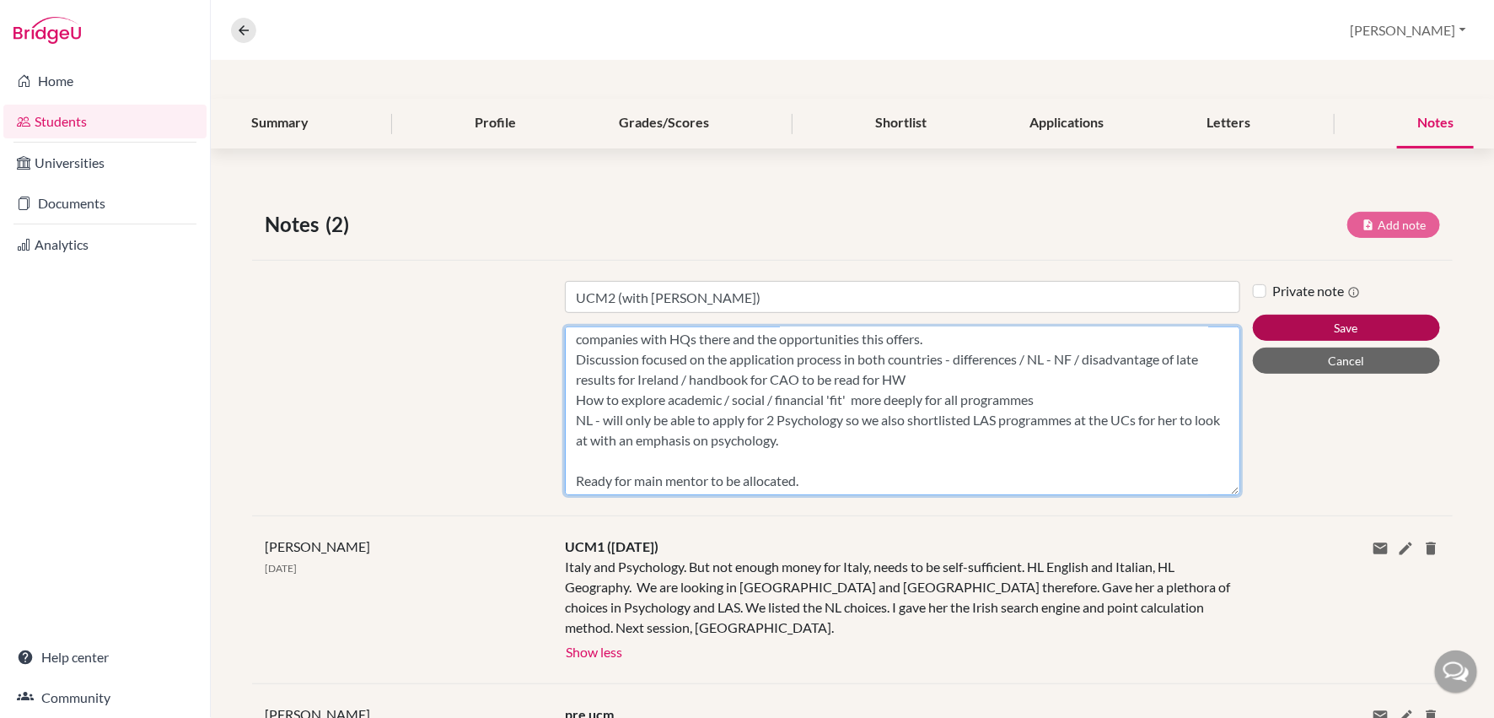
type textarea "HL - Italian, English, Geography Teacher of Chem/Bio not strong enough to get g…"
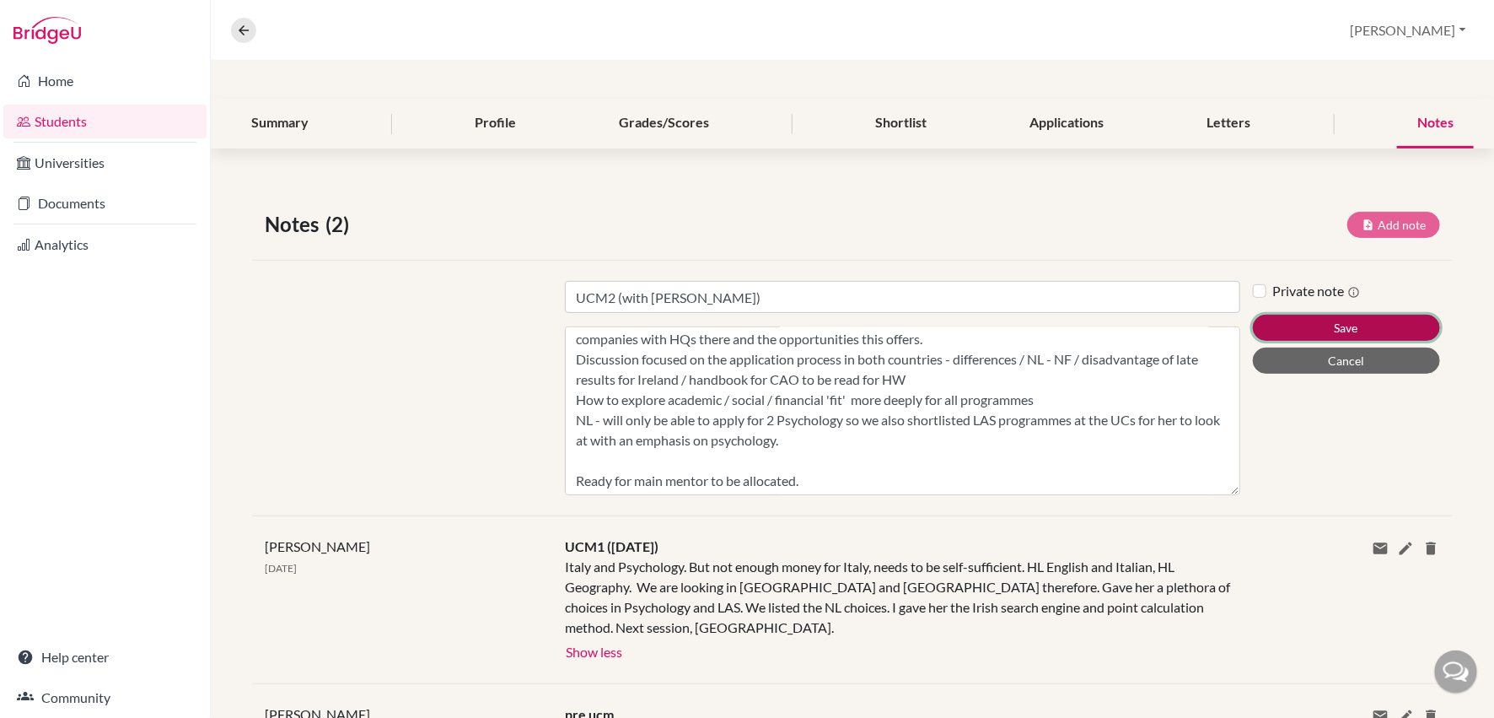
click at [1370, 321] on button "Save" at bounding box center [1346, 328] width 187 height 26
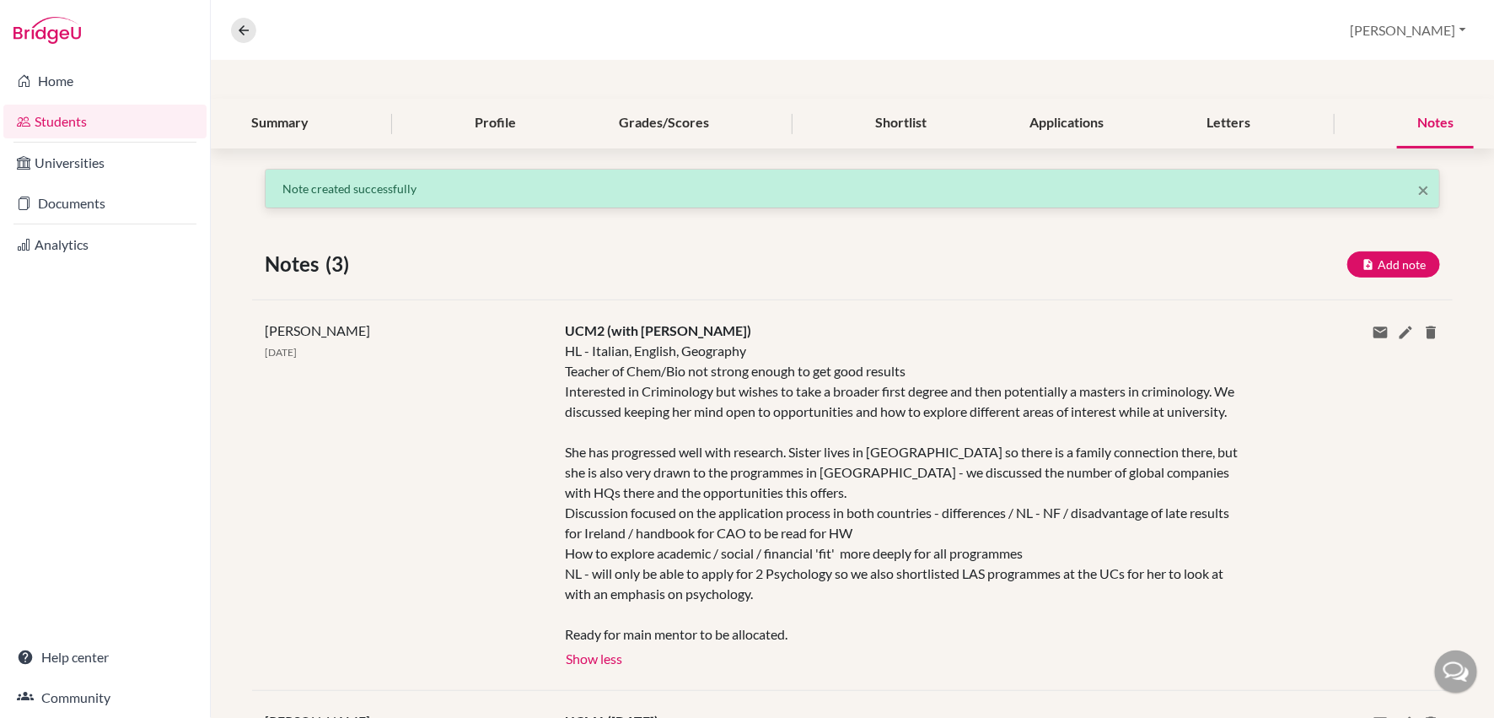
click at [104, 121] on link "Students" at bounding box center [104, 122] width 203 height 34
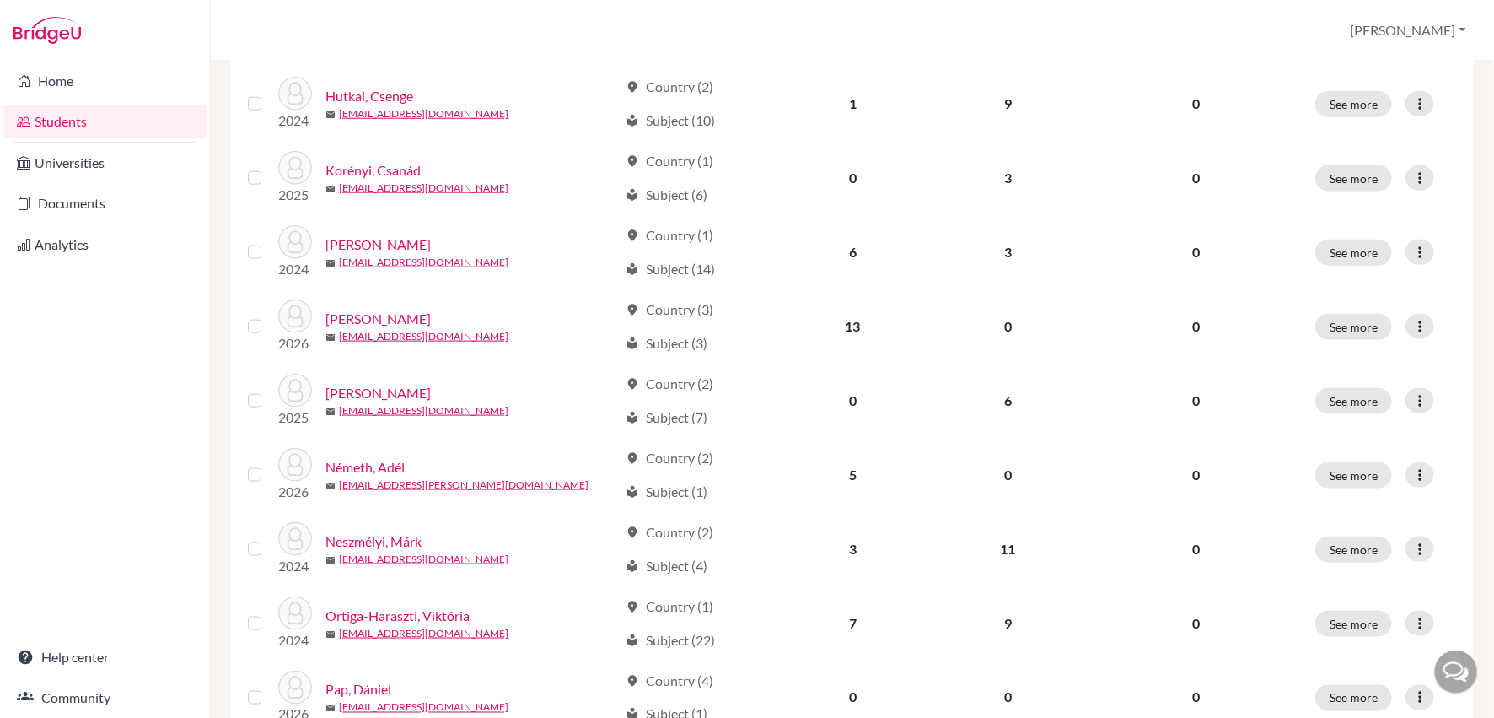
scroll to position [911, 0]
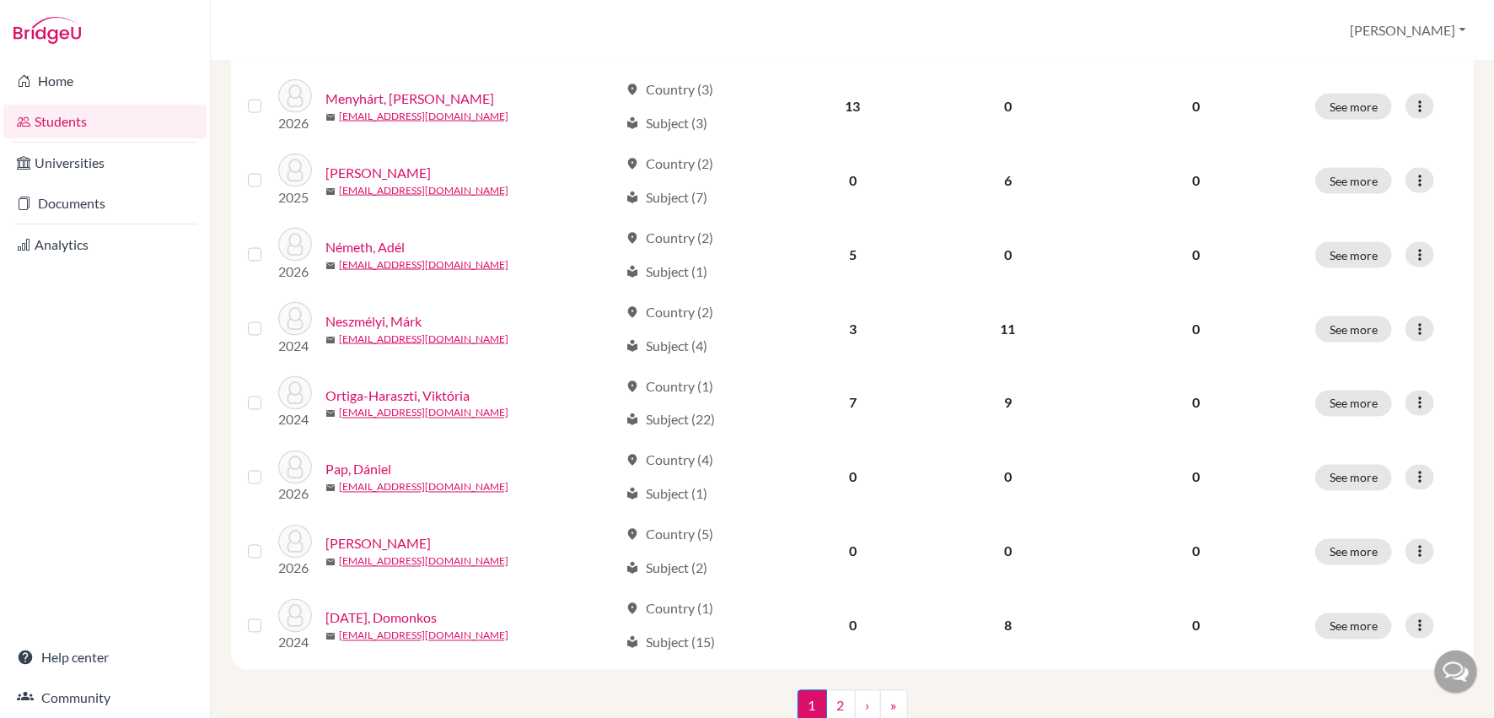
scroll to position [1209, 0]
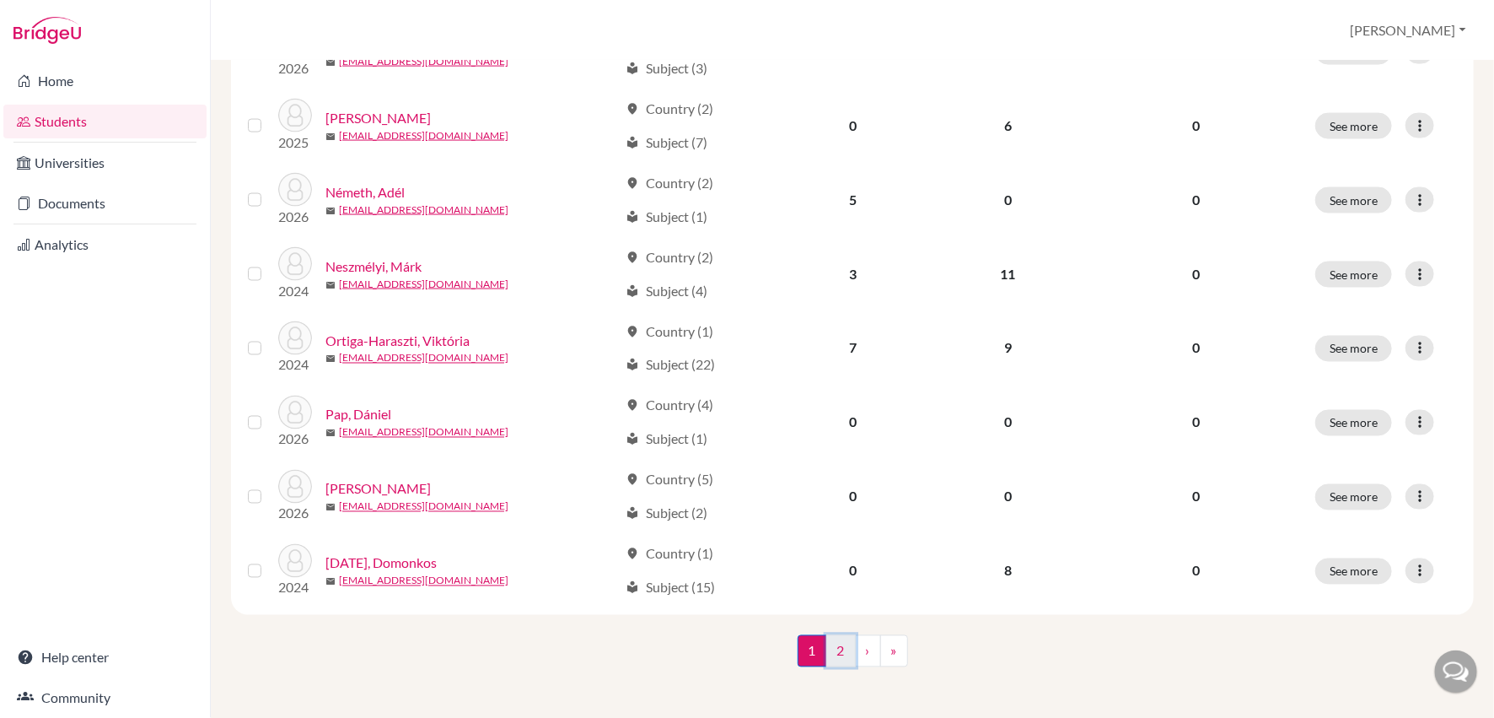
click at [847, 649] on link "2" at bounding box center [842, 651] width 30 height 32
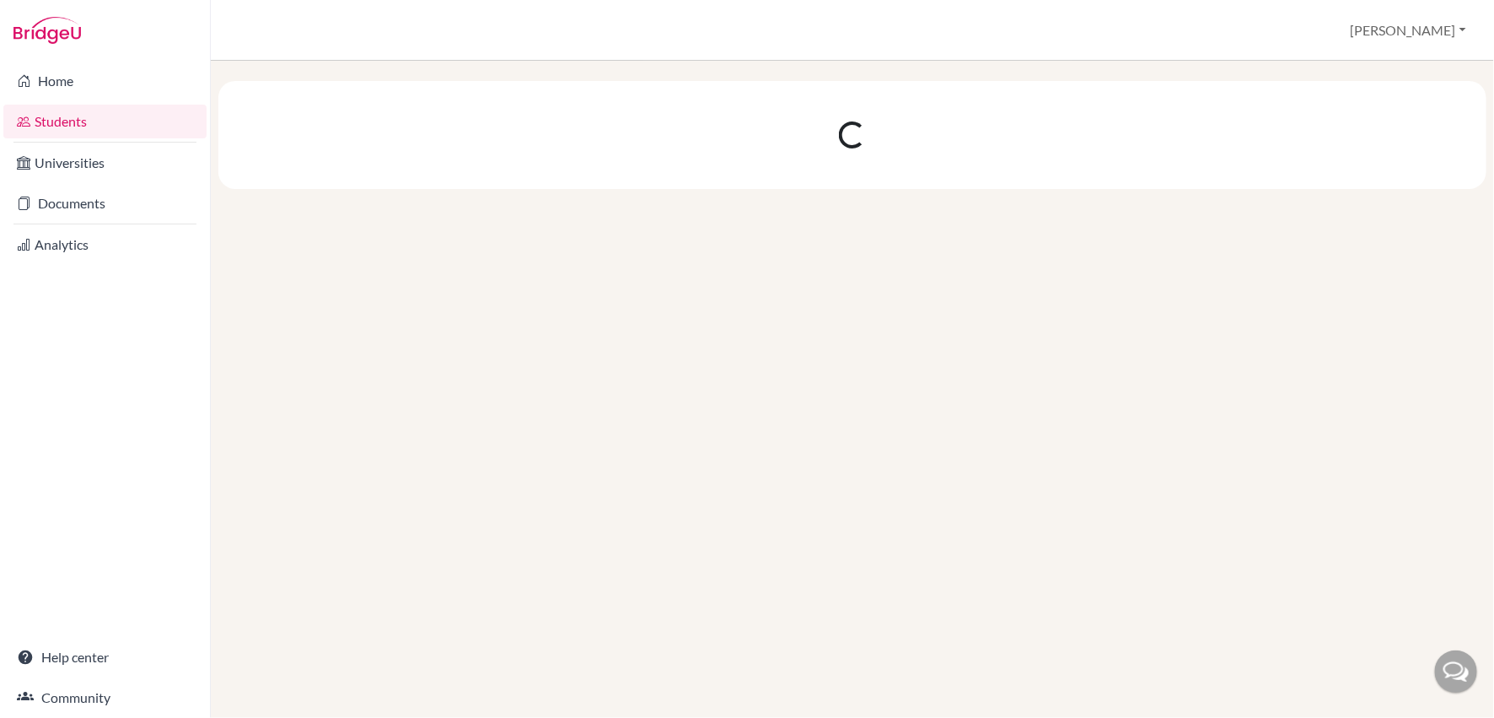
scroll to position [0, 0]
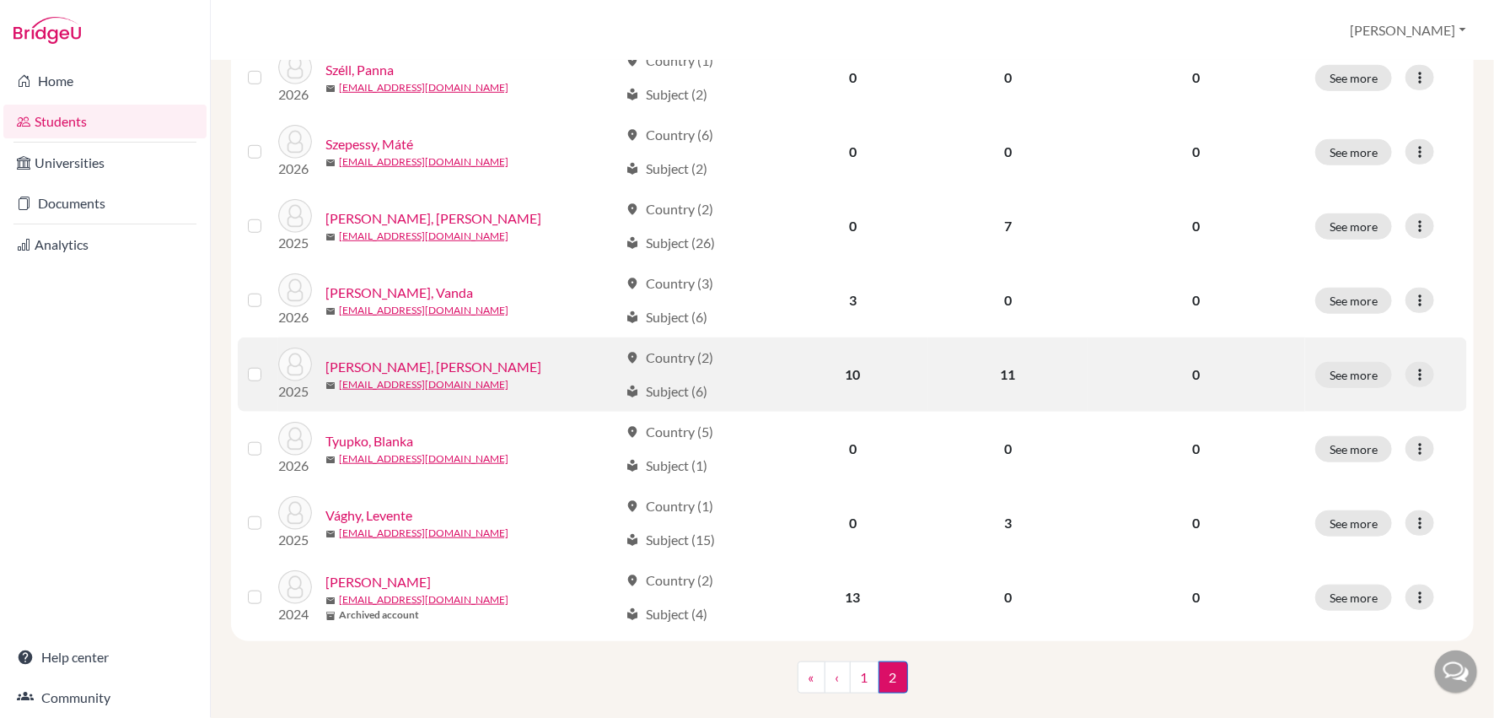
scroll to position [515, 0]
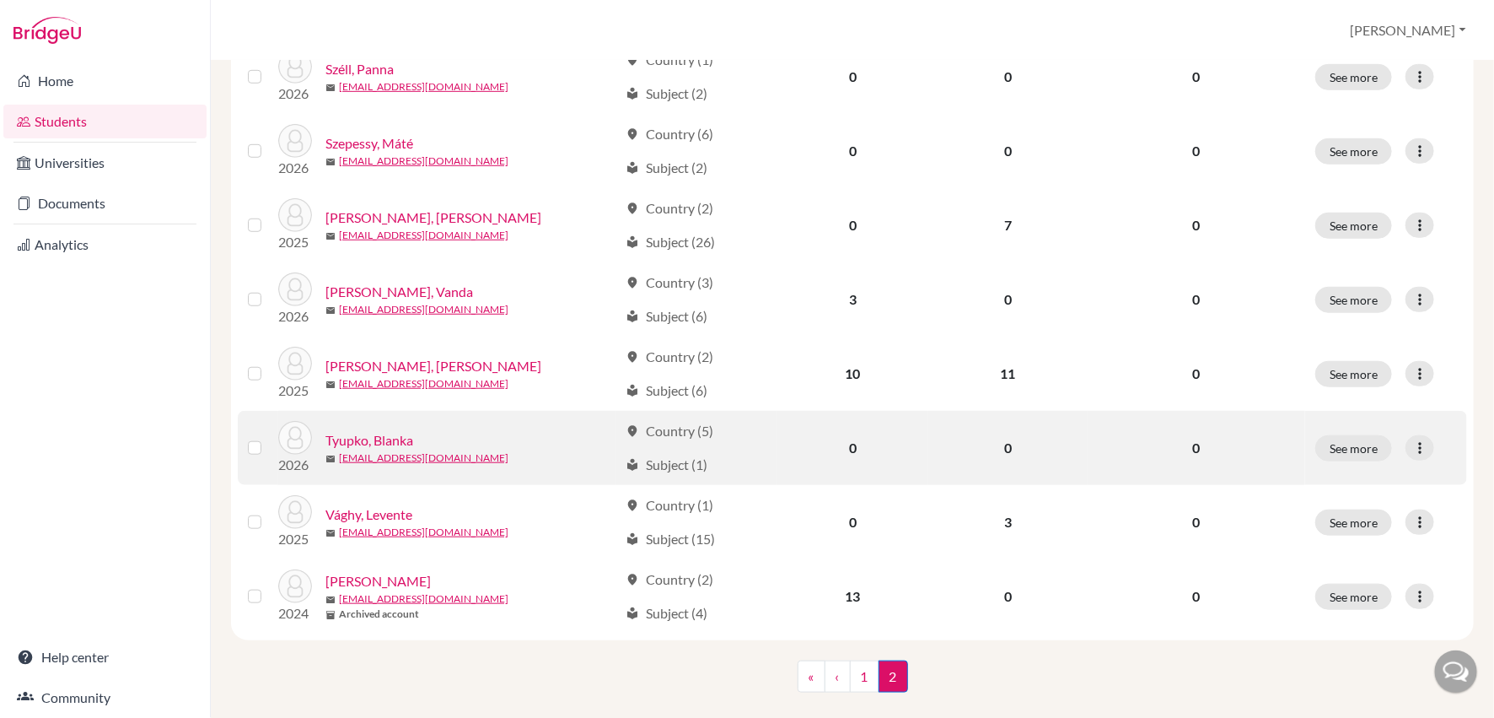
click at [391, 438] on link "Tyupko, Blanka" at bounding box center [370, 440] width 88 height 20
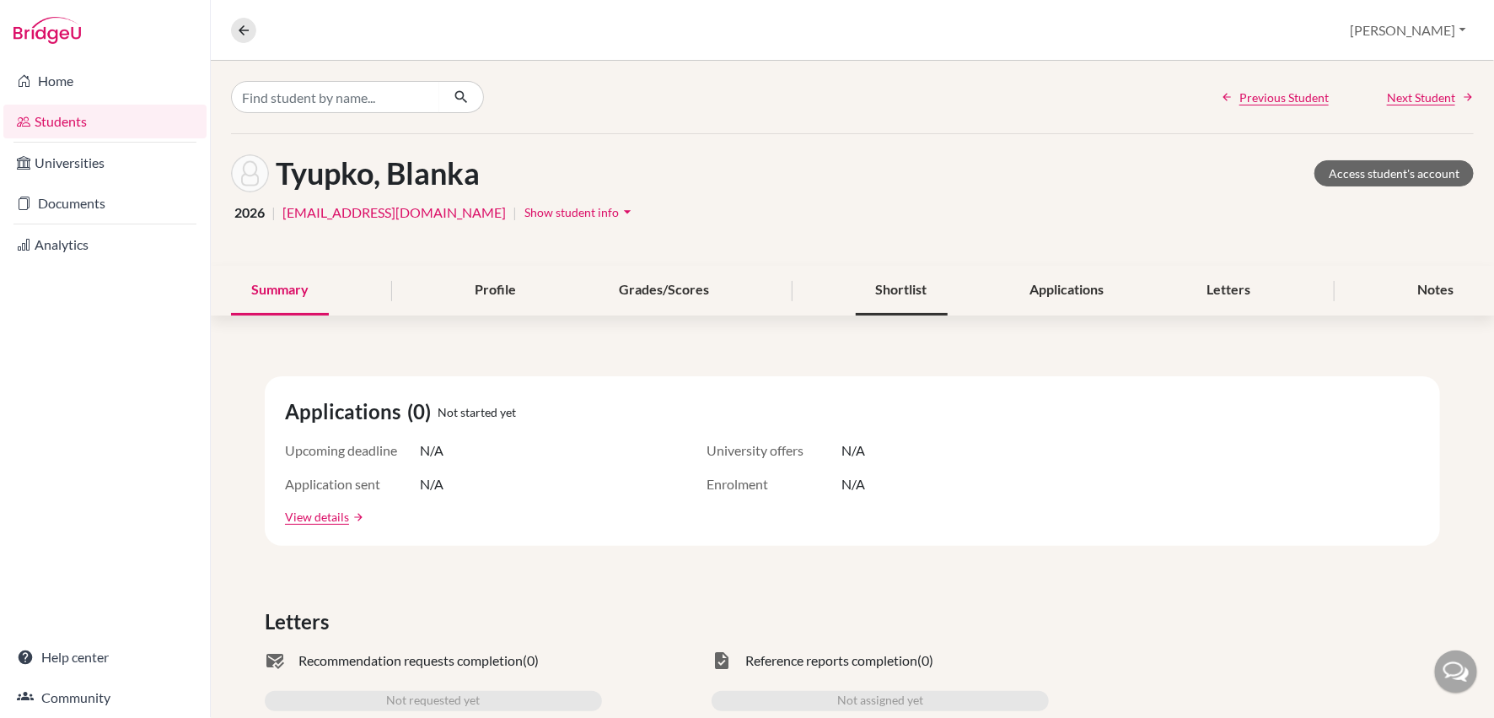
click at [882, 298] on div "Shortlist" at bounding box center [902, 291] width 92 height 50
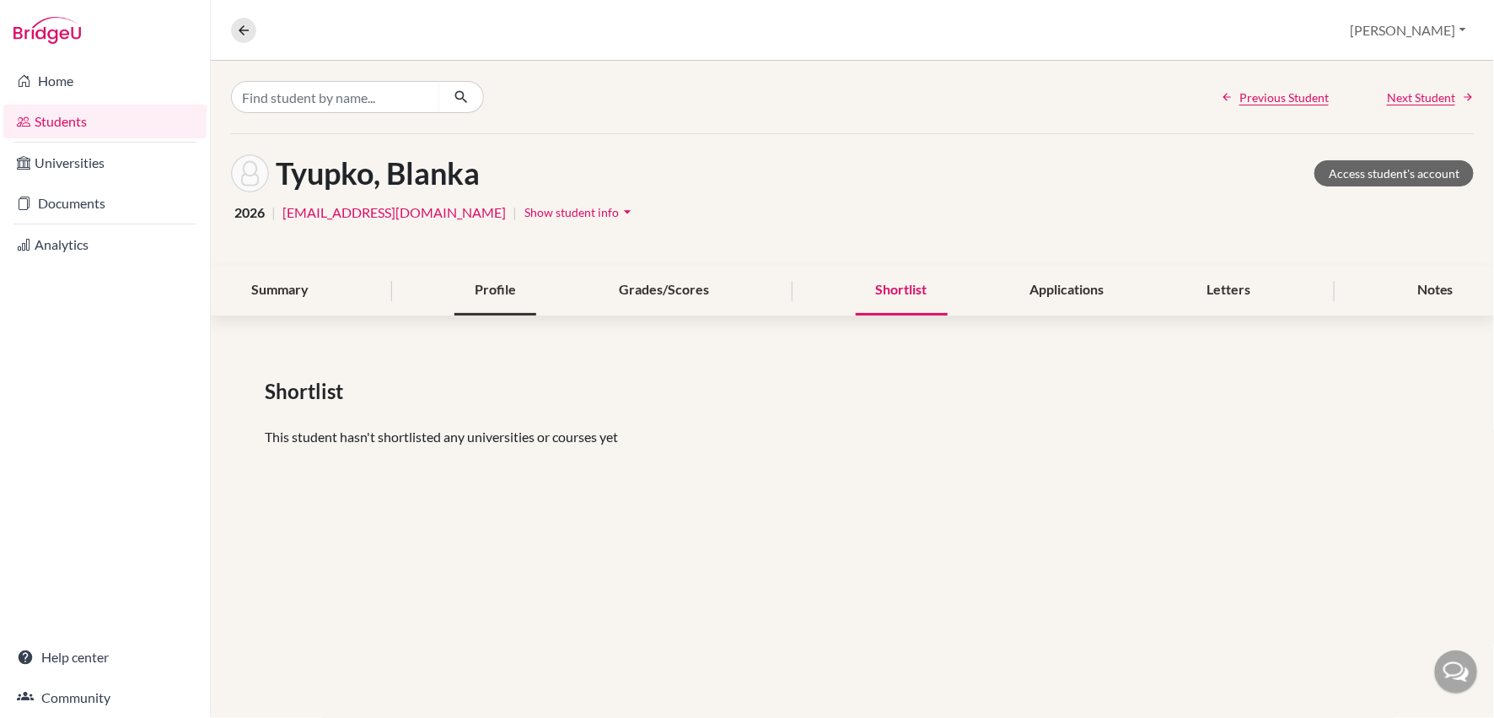
click at [491, 286] on div "Profile" at bounding box center [496, 291] width 82 height 50
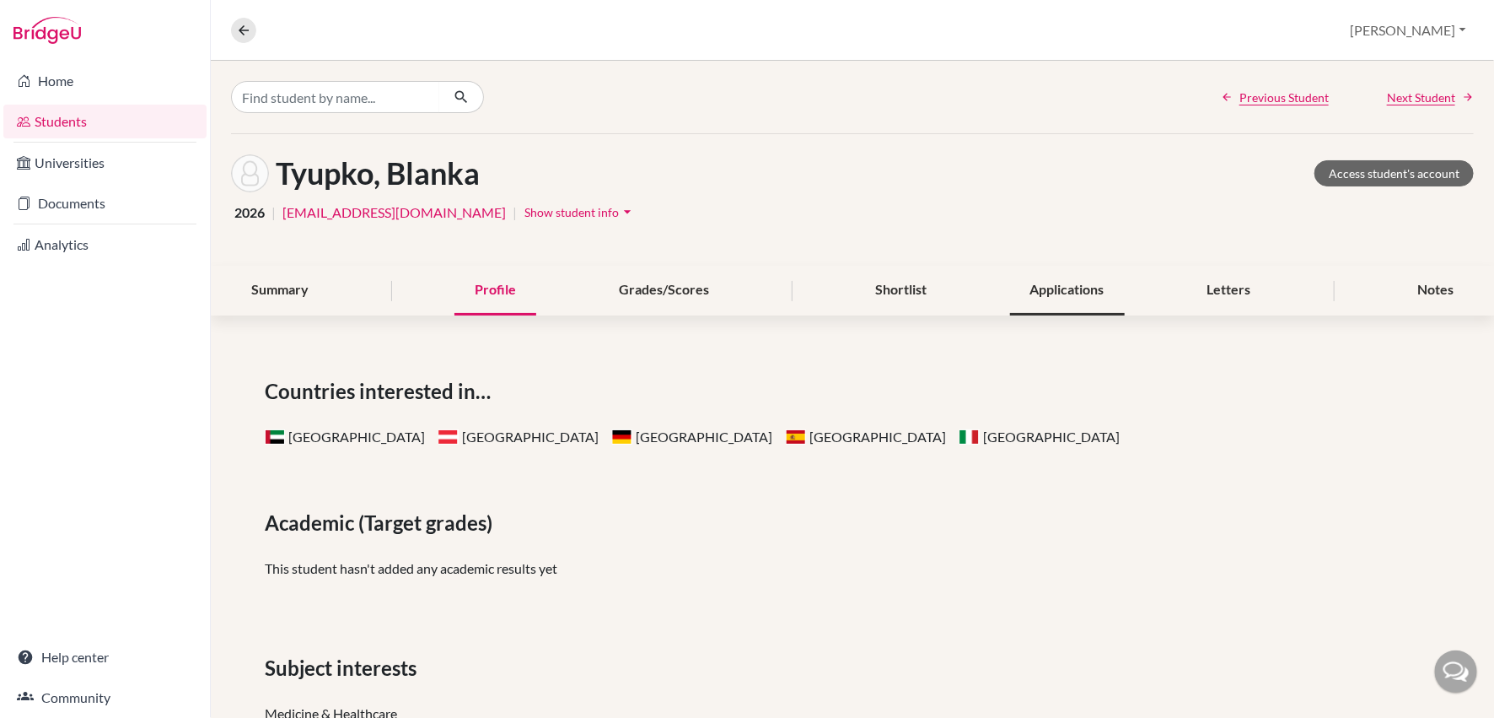
click at [1085, 291] on div "Applications" at bounding box center [1067, 291] width 115 height 50
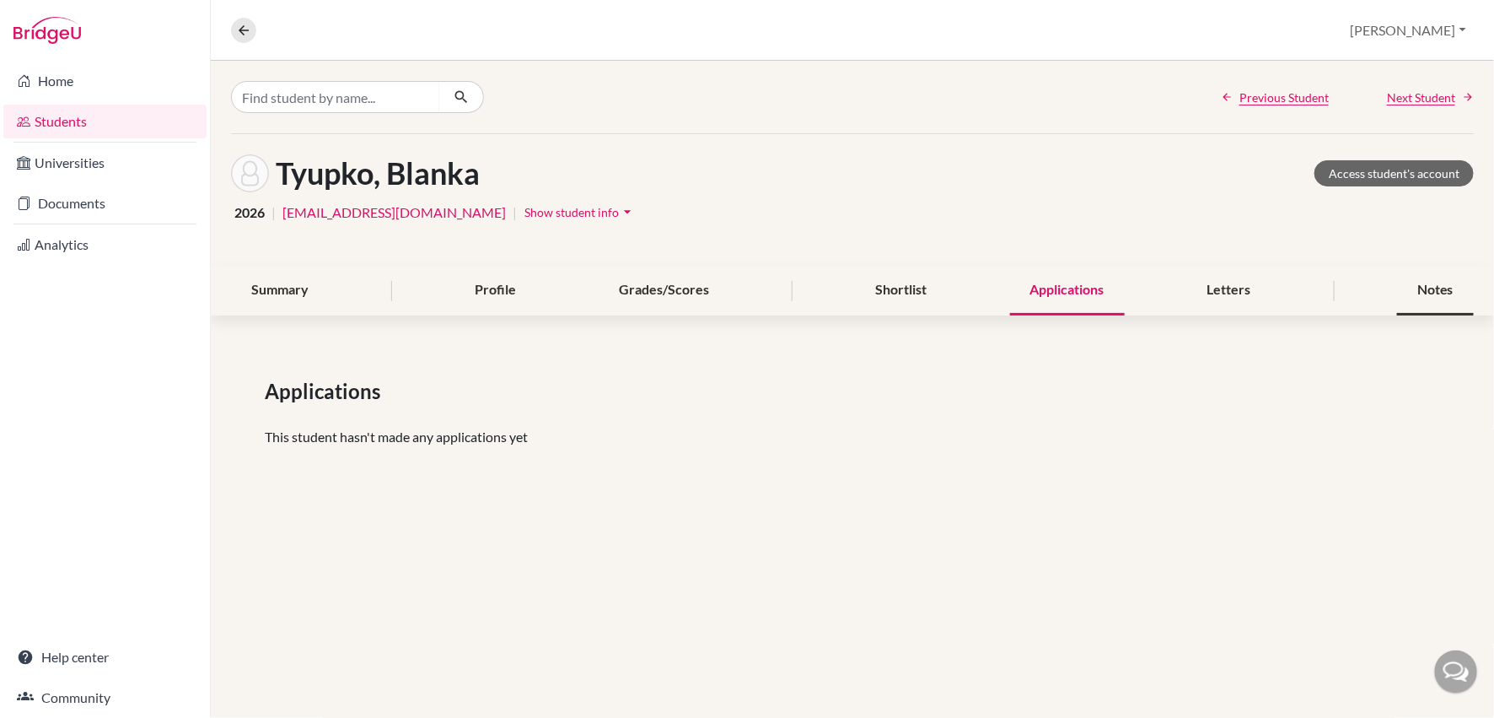
click at [1434, 286] on div "Notes" at bounding box center [1435, 291] width 77 height 50
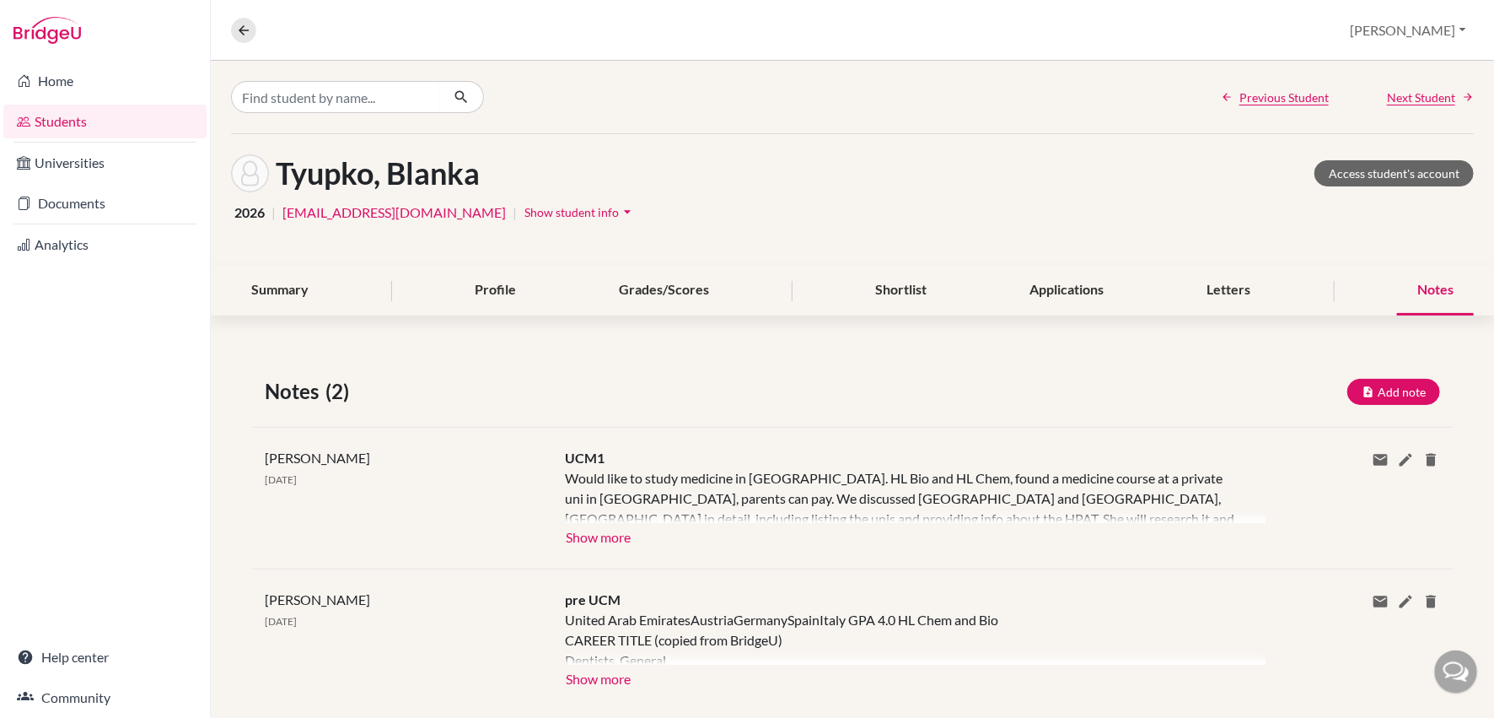
scroll to position [29, 0]
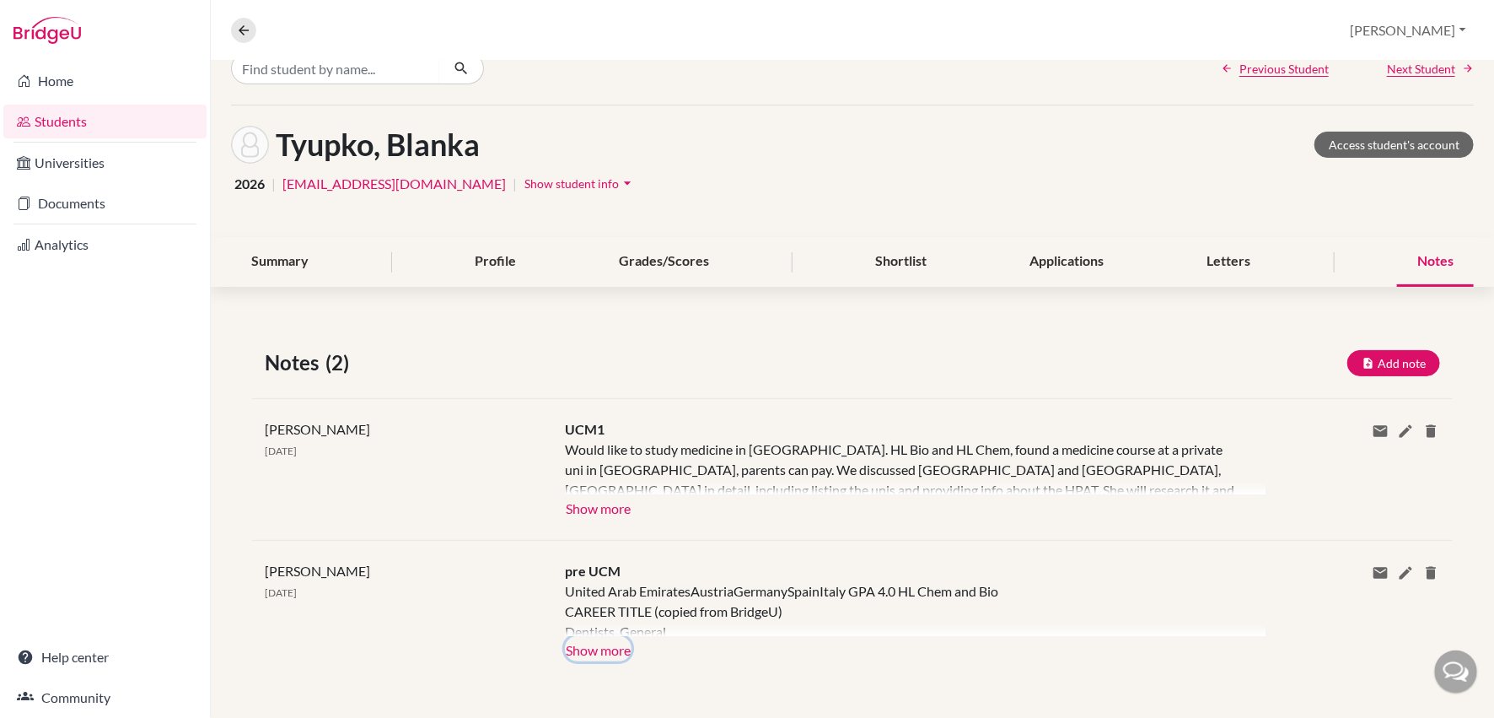
click at [608, 646] on button "Show more" at bounding box center [598, 648] width 67 height 25
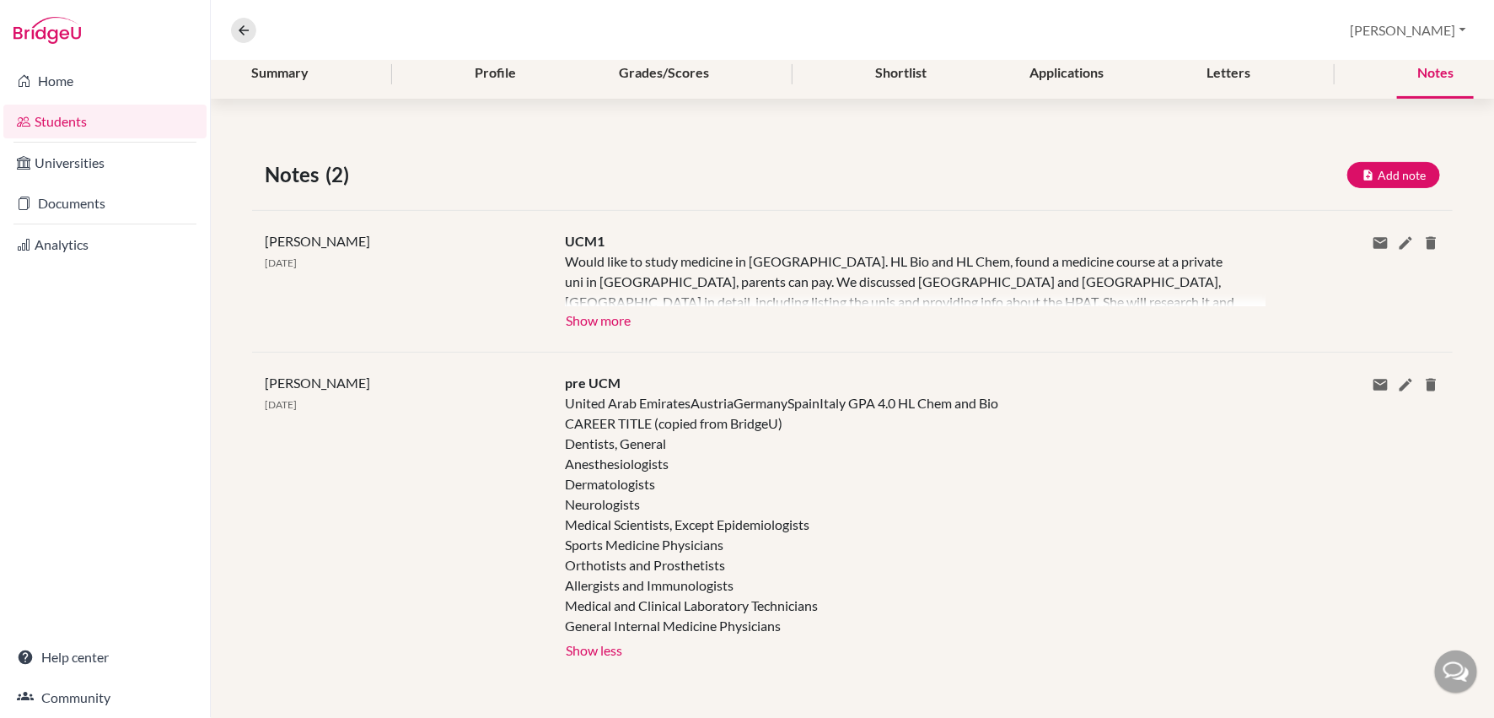
click at [599, 332] on div "[PERSON_NAME] [DATE] UCM1 Would like to study medicine in [GEOGRAPHIC_DATA]. HL…" at bounding box center [852, 281] width 1201 height 142
click at [598, 320] on button "Show more" at bounding box center [598, 318] width 67 height 25
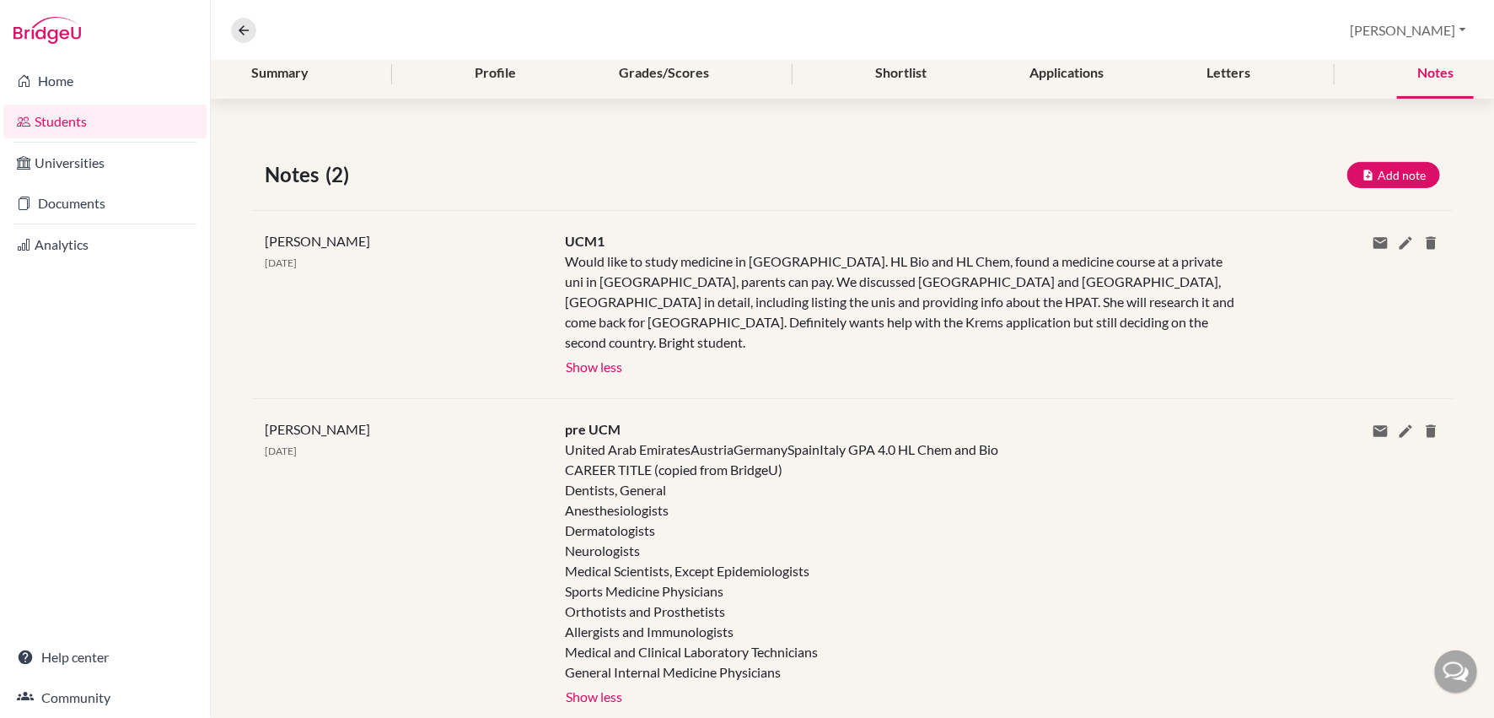
scroll to position [0, 0]
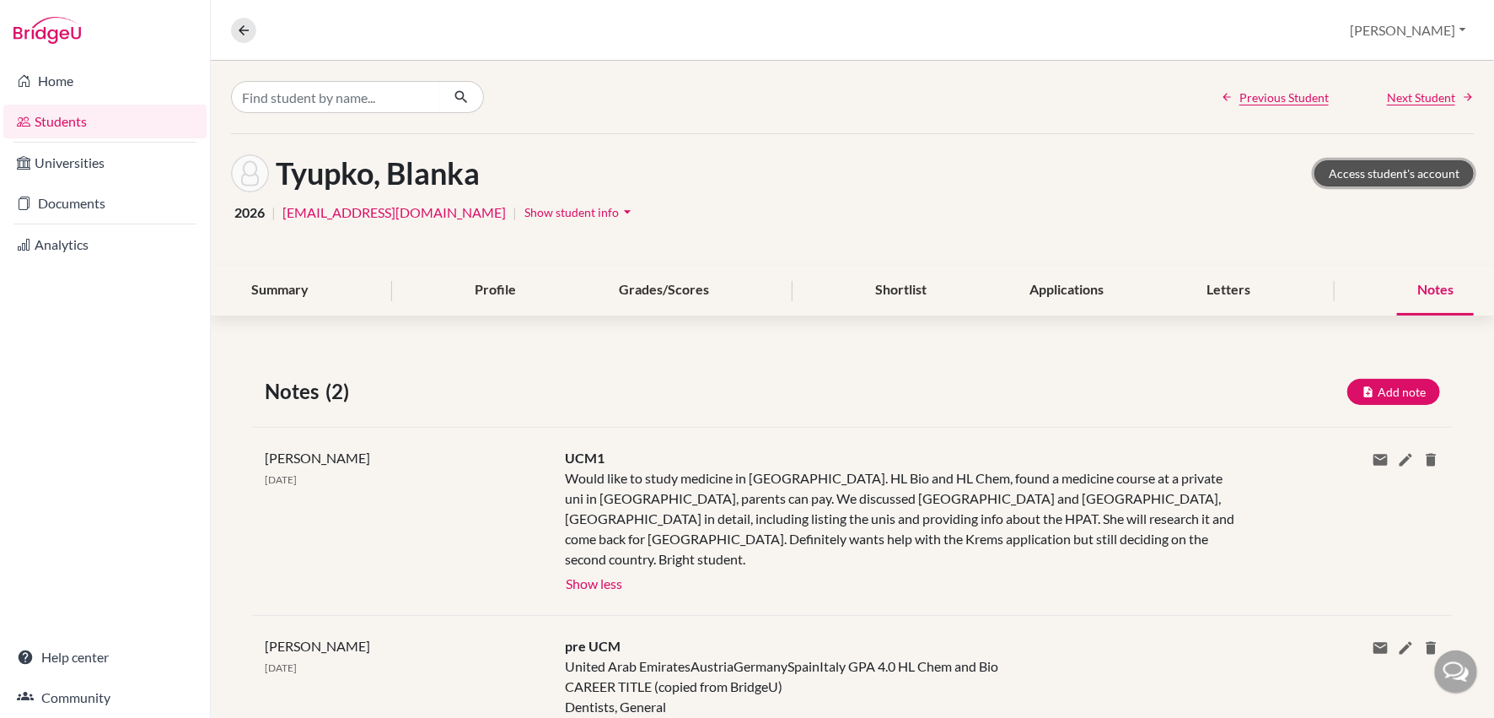
click at [1419, 170] on link "Access student's account" at bounding box center [1394, 173] width 159 height 26
